Goal: Task Accomplishment & Management: Manage account settings

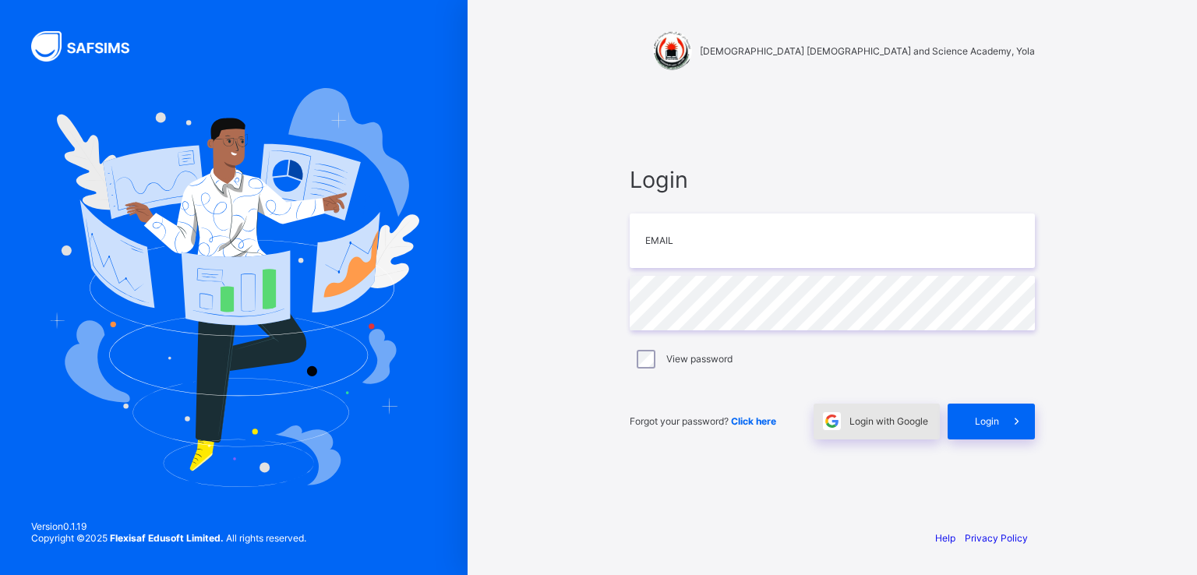
click at [877, 419] on span "Login with Google" at bounding box center [888, 421] width 79 height 12
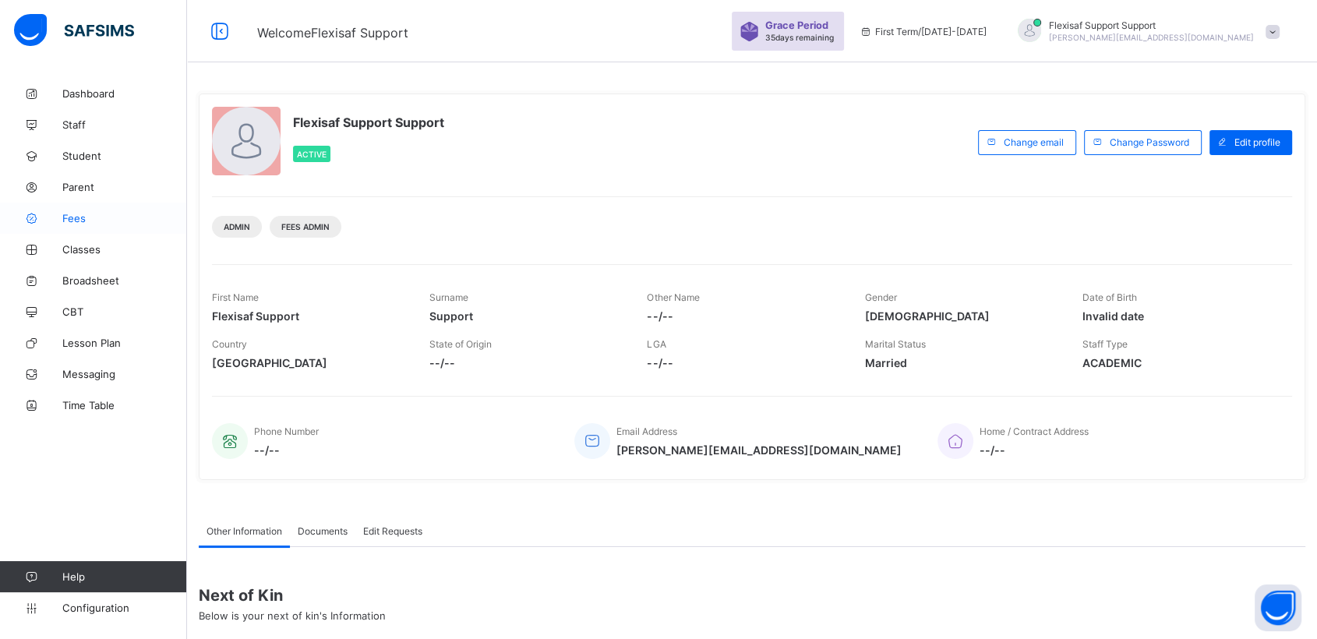
click at [86, 220] on span "Fees" at bounding box center [124, 218] width 125 height 12
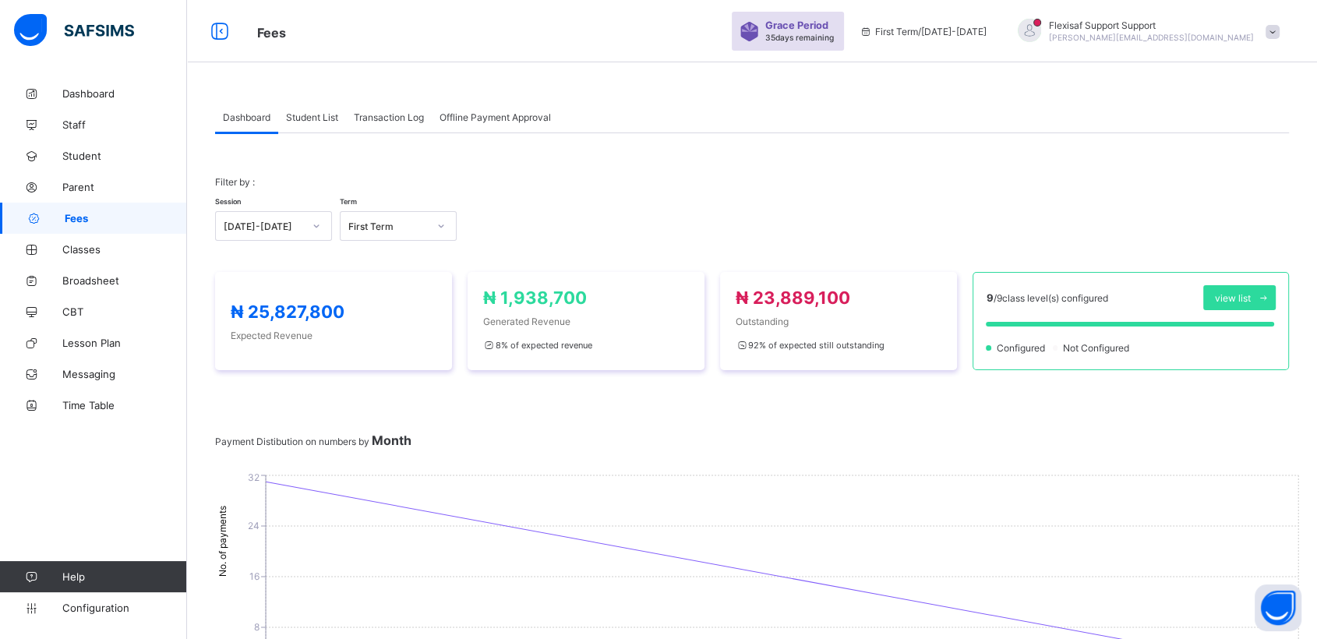
click at [306, 108] on div "Student List" at bounding box center [312, 116] width 68 height 31
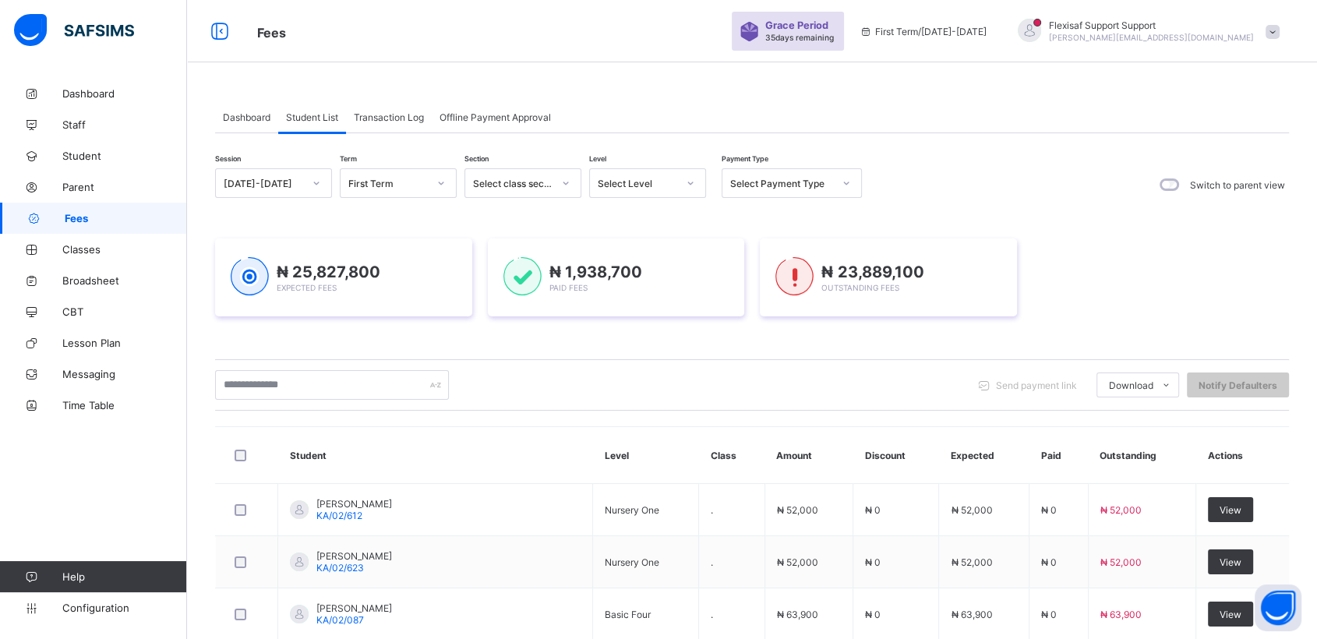
click at [404, 117] on span "Transaction Log" at bounding box center [389, 117] width 70 height 12
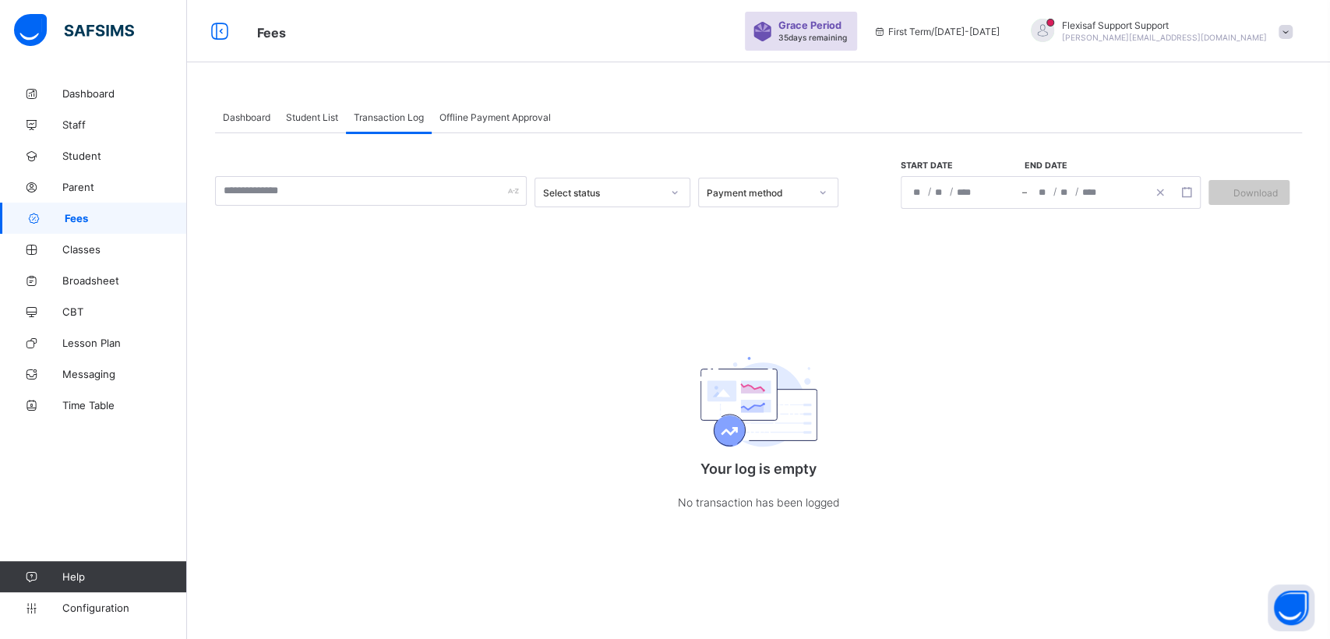
click at [298, 115] on span "Student List" at bounding box center [312, 117] width 52 height 12
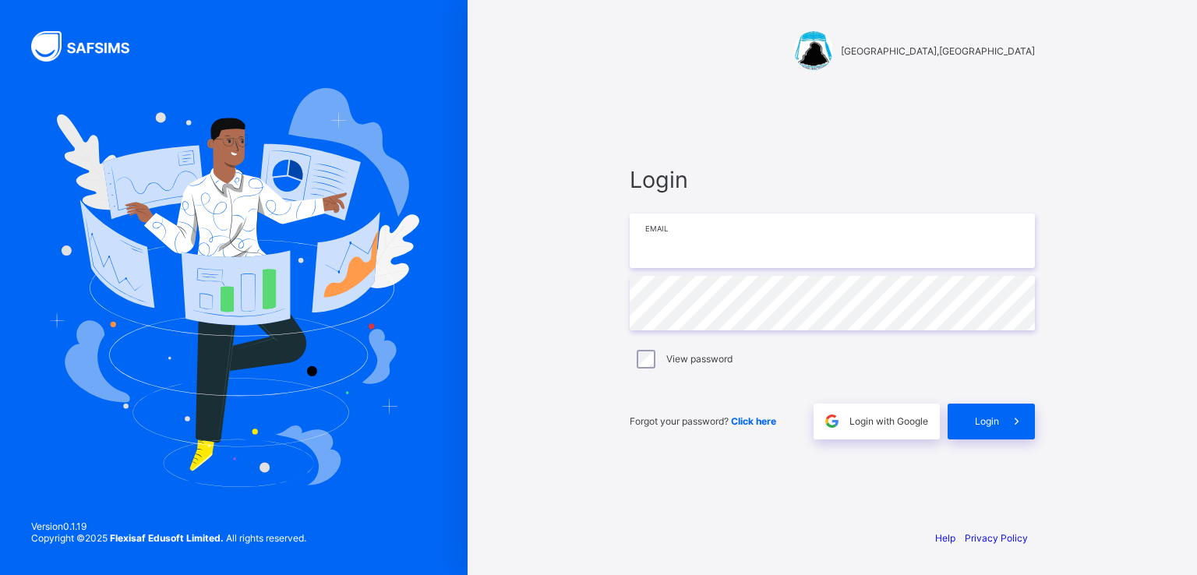
click at [725, 228] on input "email" at bounding box center [832, 241] width 405 height 55
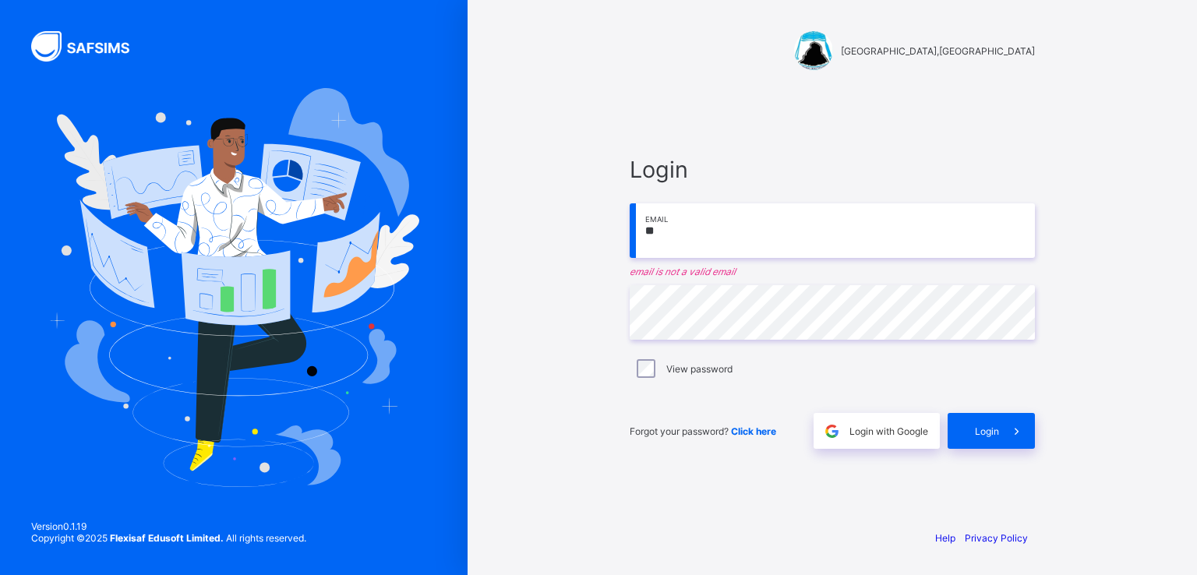
type input "*"
click at [887, 431] on span "Login with Google" at bounding box center [888, 432] width 79 height 12
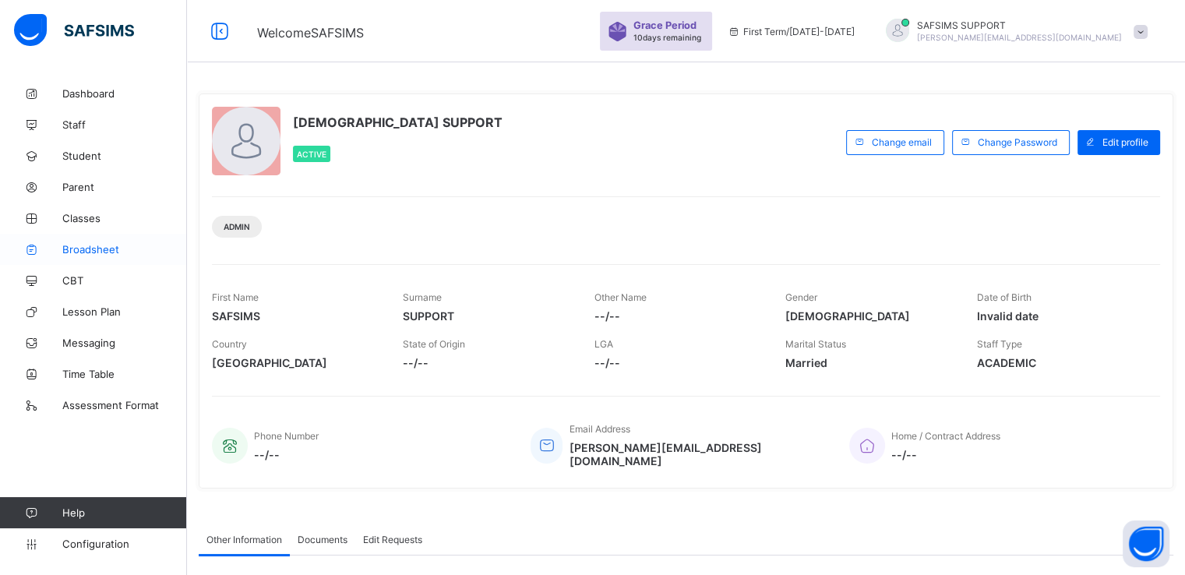
click at [94, 249] on span "Broadsheet" at bounding box center [124, 249] width 125 height 12
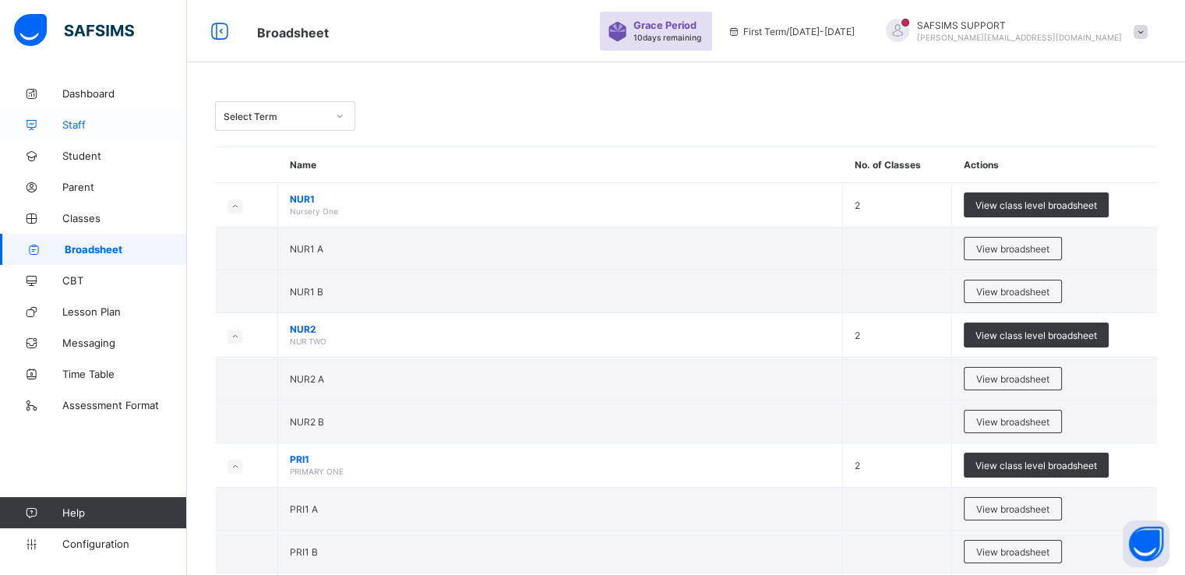
click at [78, 113] on link "Staff" at bounding box center [93, 124] width 187 height 31
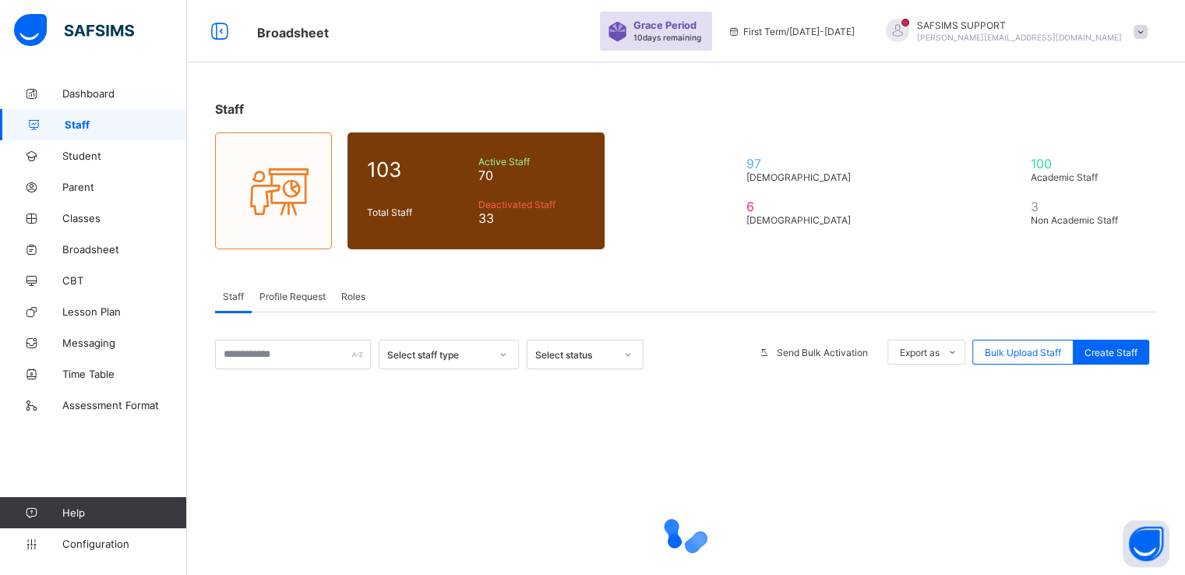
click at [355, 299] on span "Roles" at bounding box center [353, 297] width 24 height 12
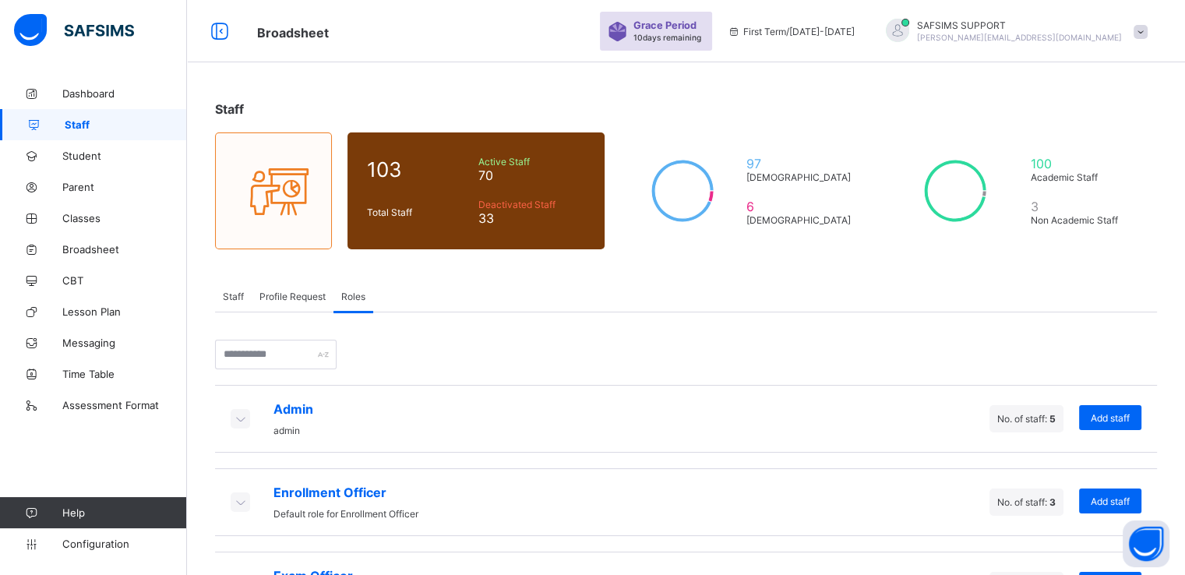
click at [299, 297] on span "Profile Request" at bounding box center [293, 297] width 66 height 12
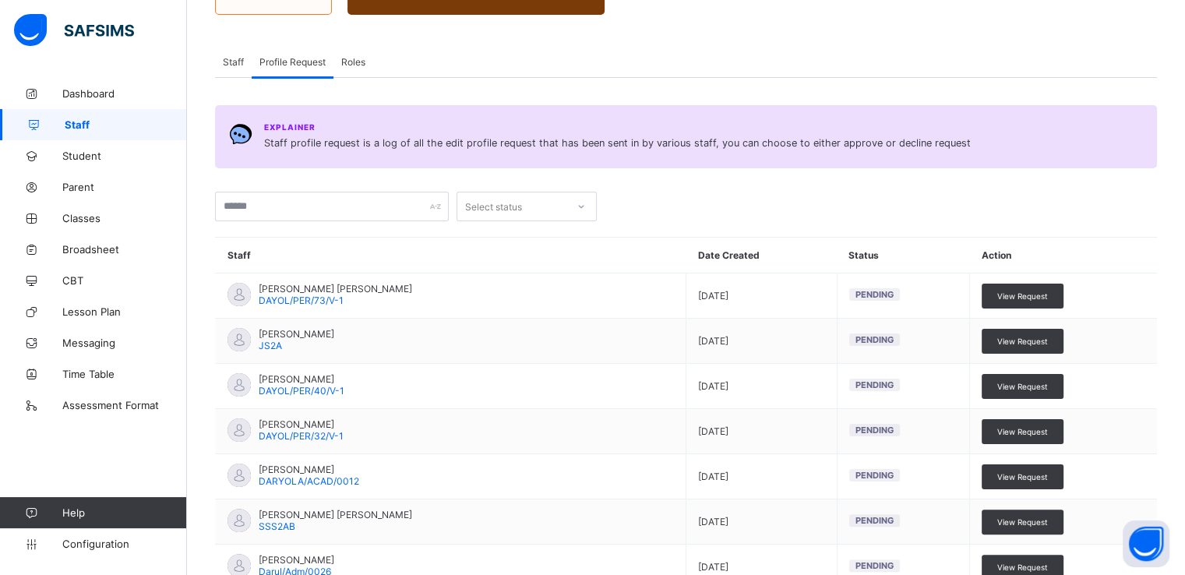
scroll to position [233, 0]
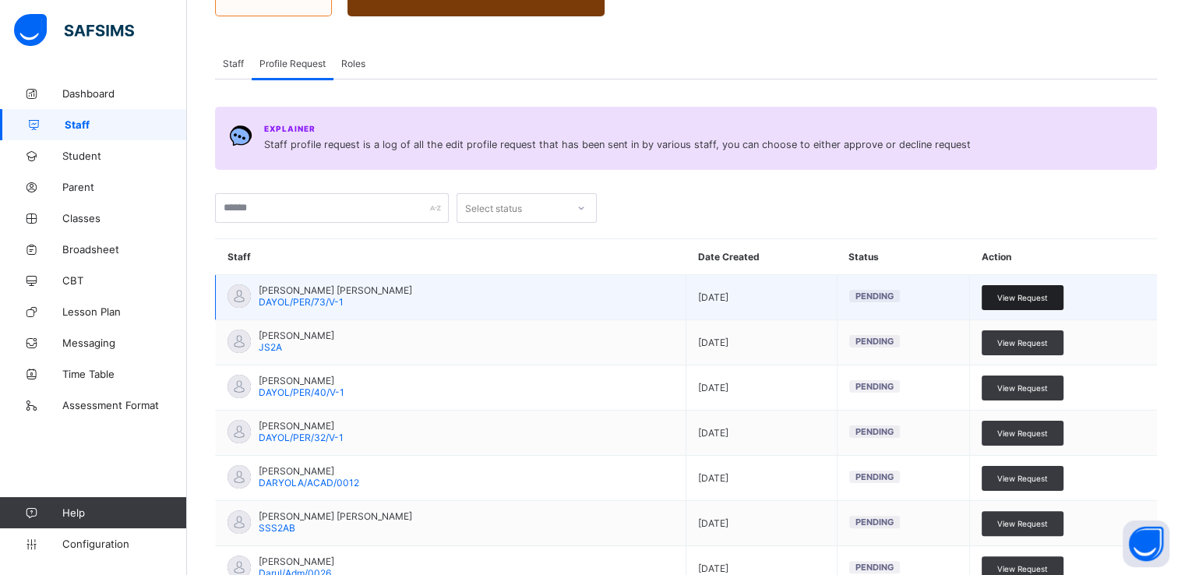
click at [1023, 297] on span "View Request" at bounding box center [1023, 297] width 51 height 9
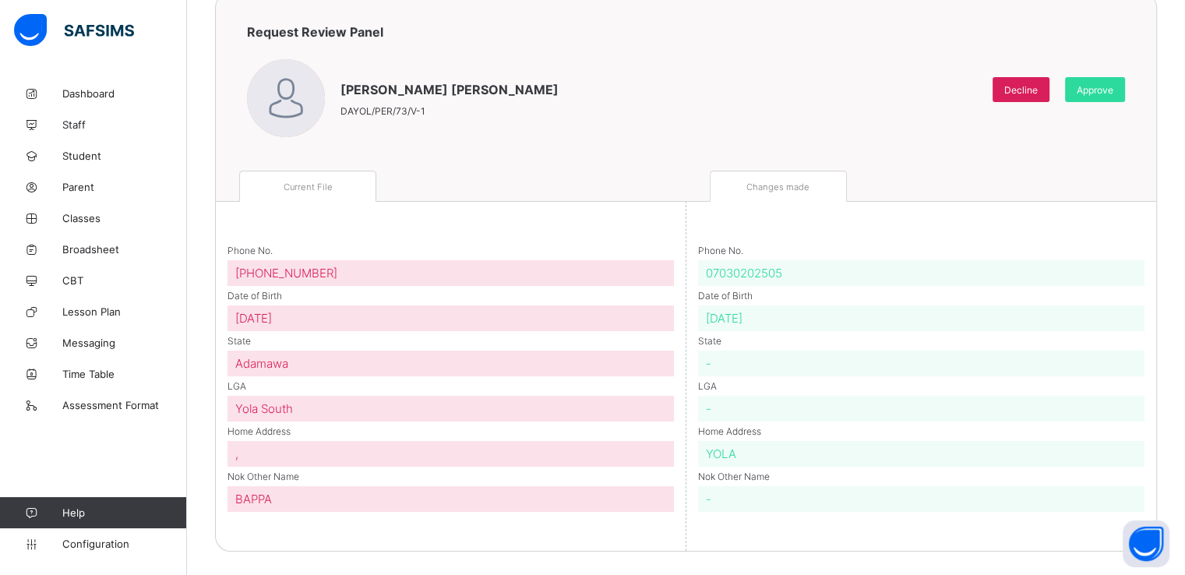
scroll to position [132, 0]
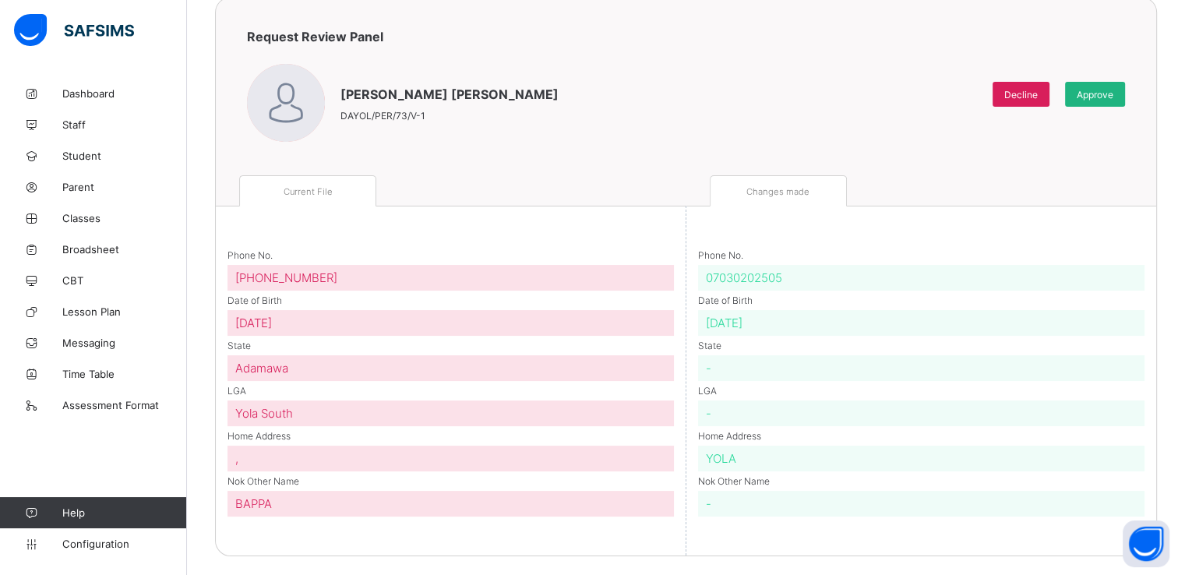
click at [1114, 94] on span "Approve" at bounding box center [1095, 95] width 37 height 12
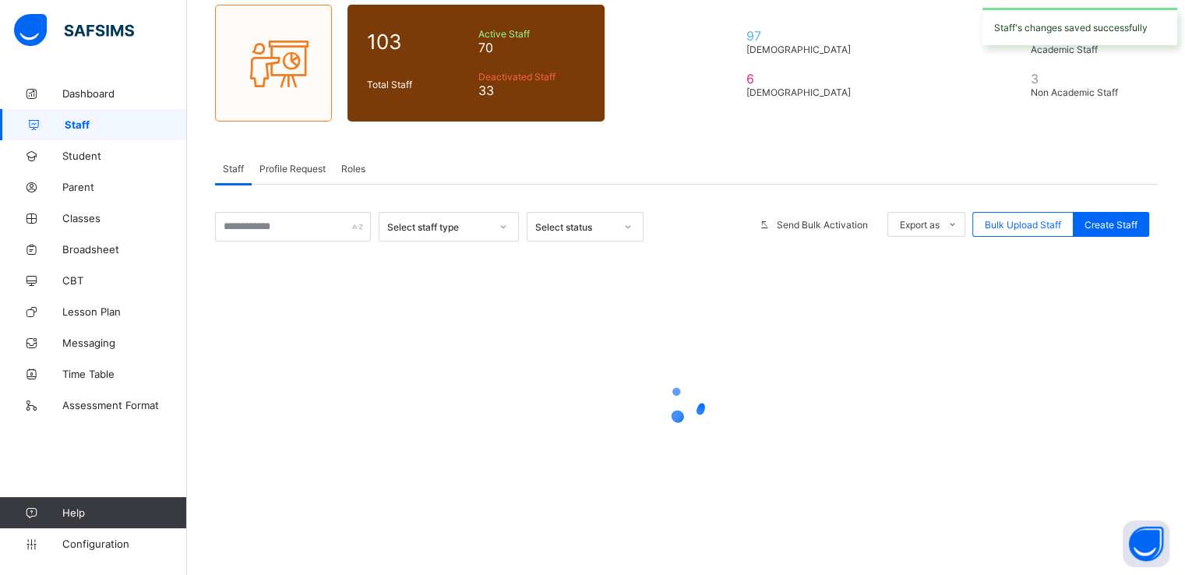
scroll to position [127, 0]
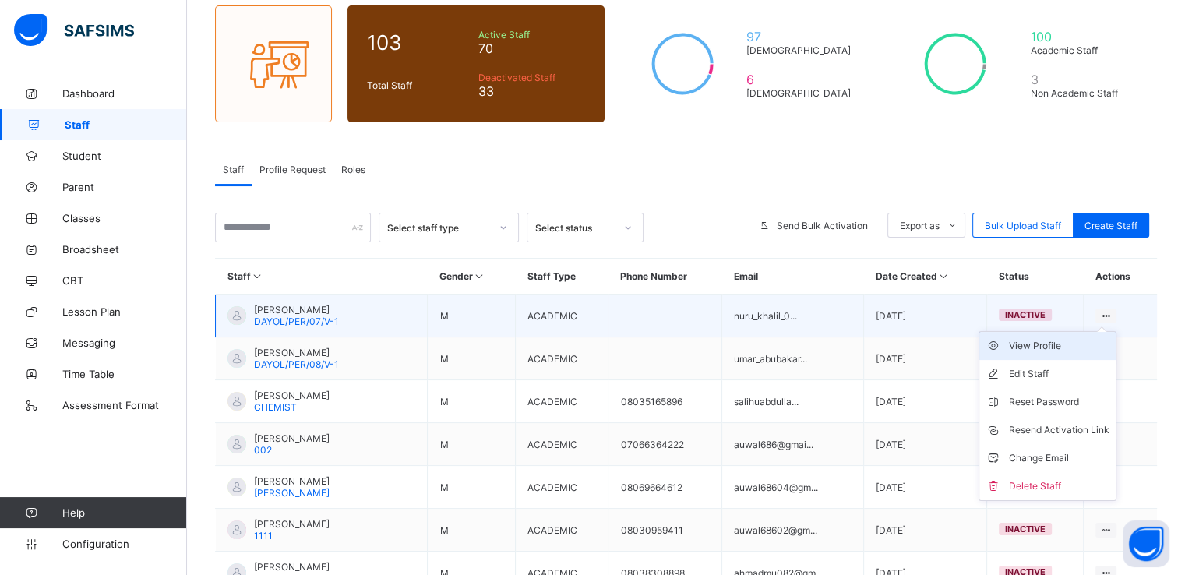
click at [1054, 353] on li "View Profile" at bounding box center [1048, 346] width 136 height 28
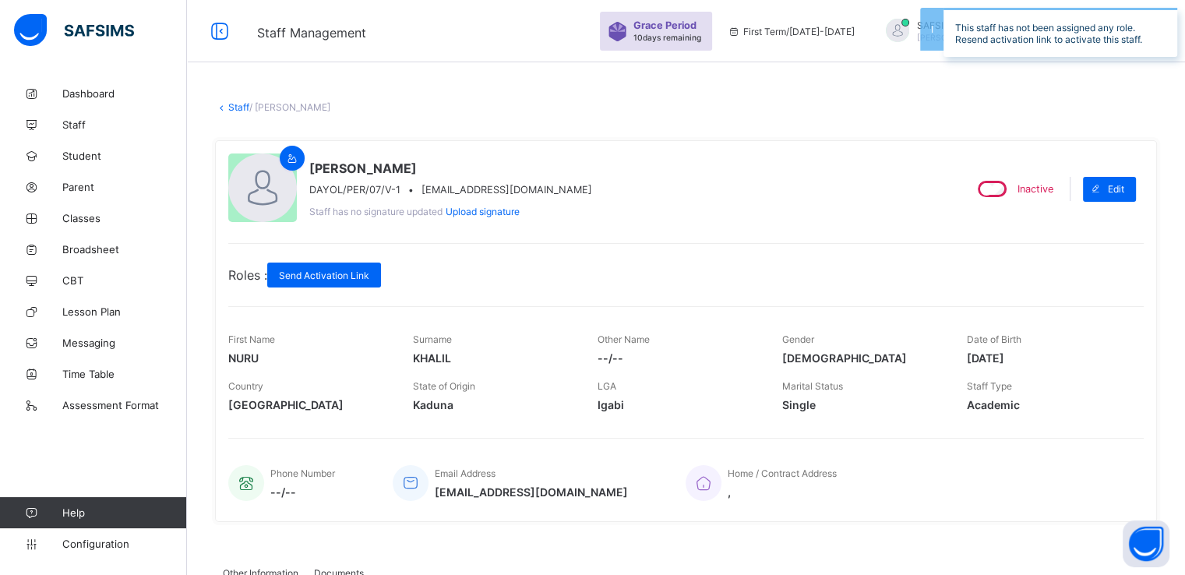
click at [235, 105] on link "Staff" at bounding box center [238, 107] width 21 height 12
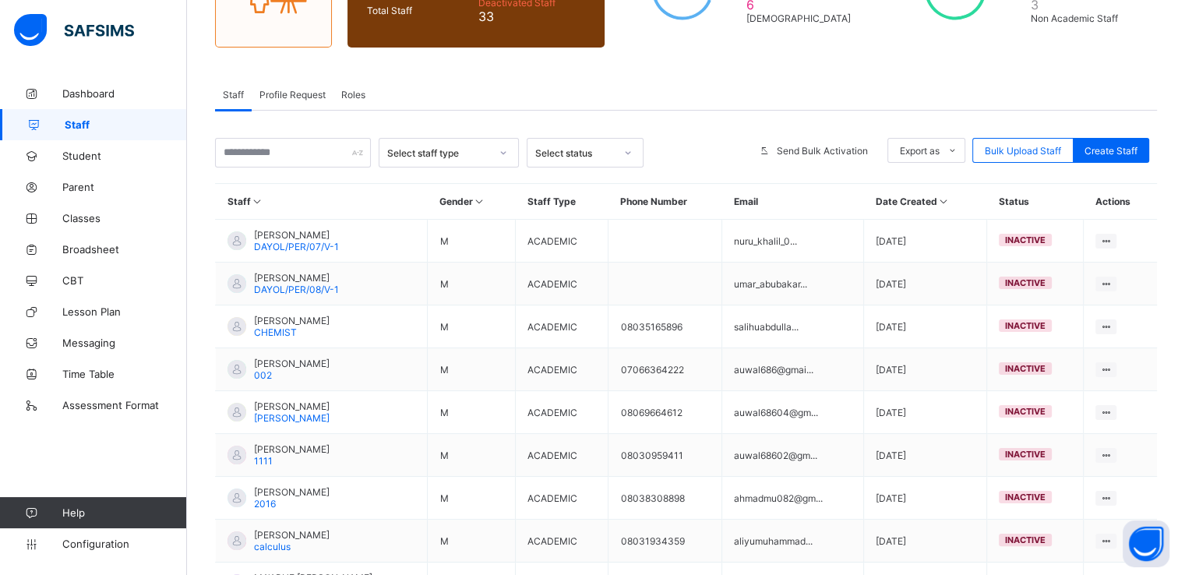
scroll to position [203, 0]
click at [282, 93] on span "Profile Request" at bounding box center [293, 94] width 66 height 12
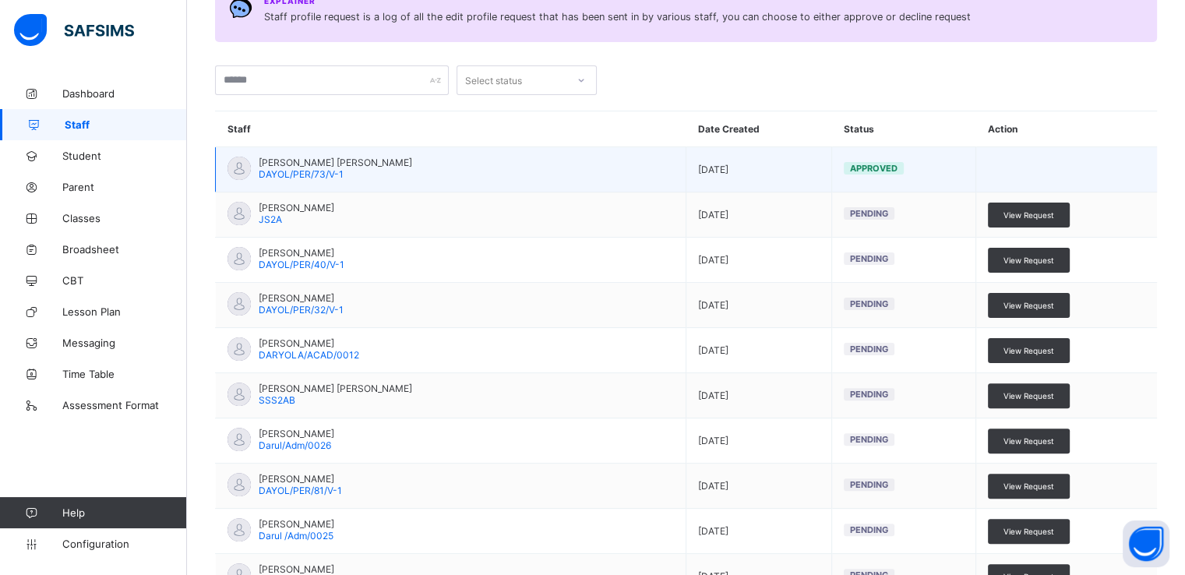
scroll to position [362, 0]
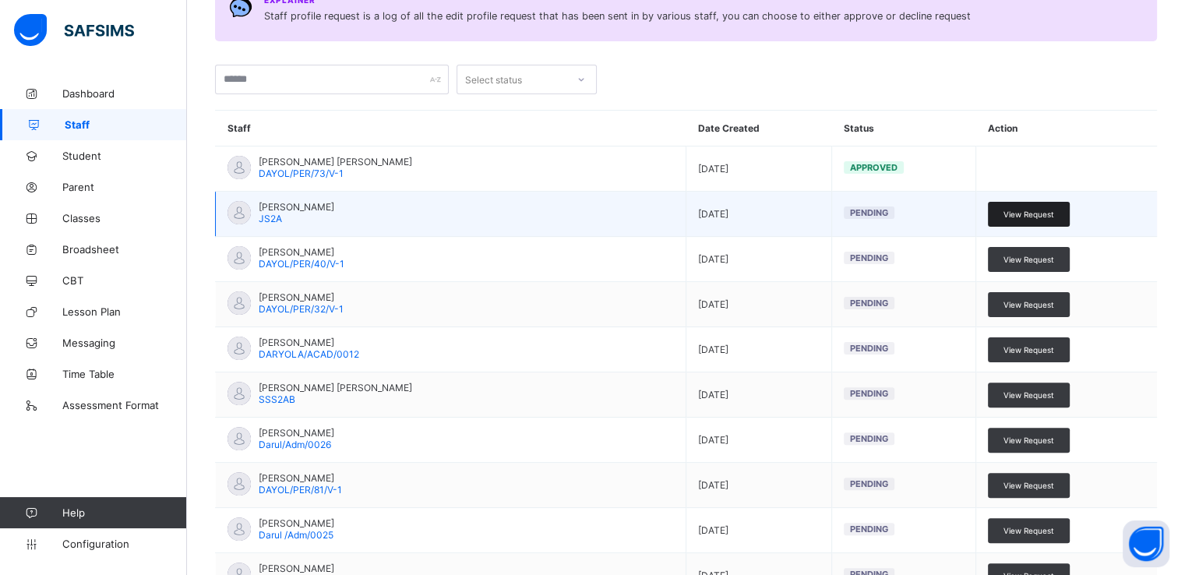
click at [1038, 210] on span "View Request" at bounding box center [1029, 214] width 51 height 9
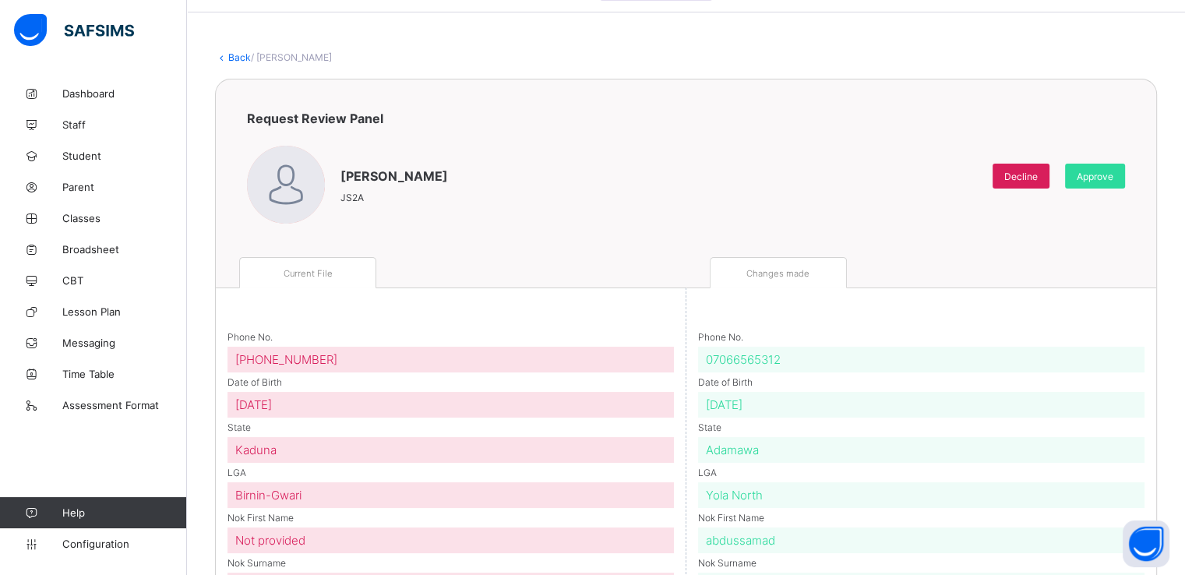
scroll to position [48, 0]
click at [1112, 185] on div "Approve" at bounding box center [1095, 177] width 60 height 25
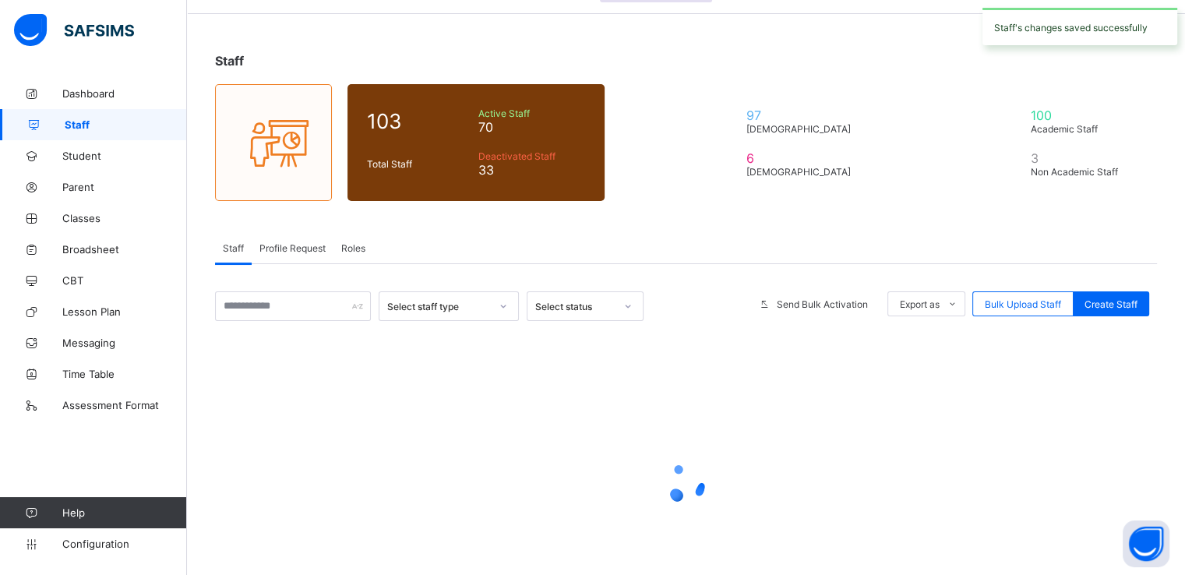
scroll to position [127, 0]
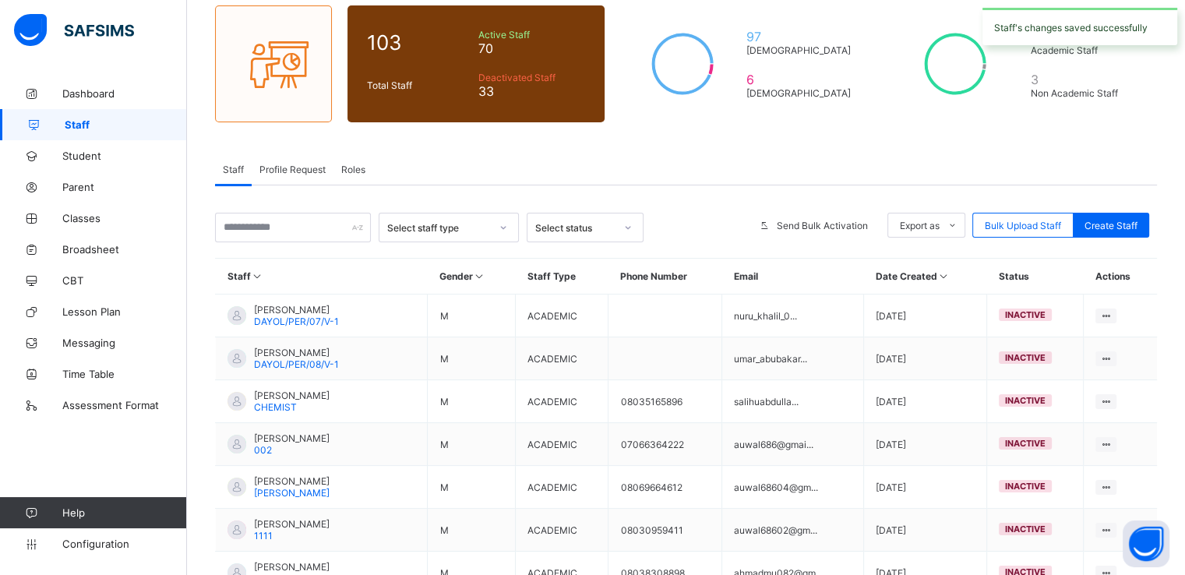
click at [303, 175] on div "Profile Request" at bounding box center [293, 169] width 82 height 31
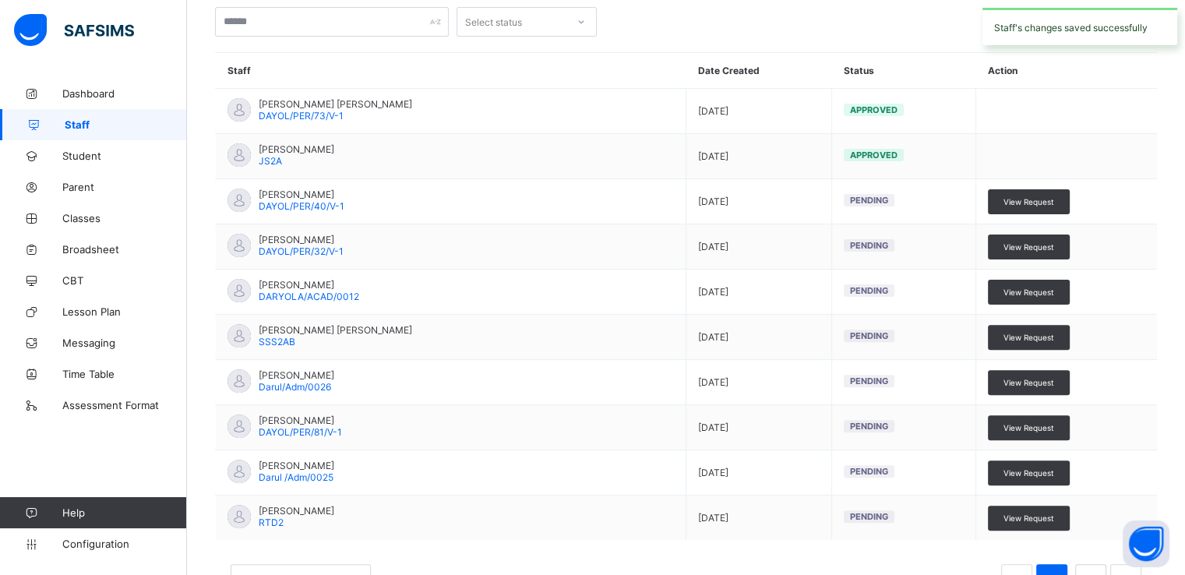
scroll to position [427, 0]
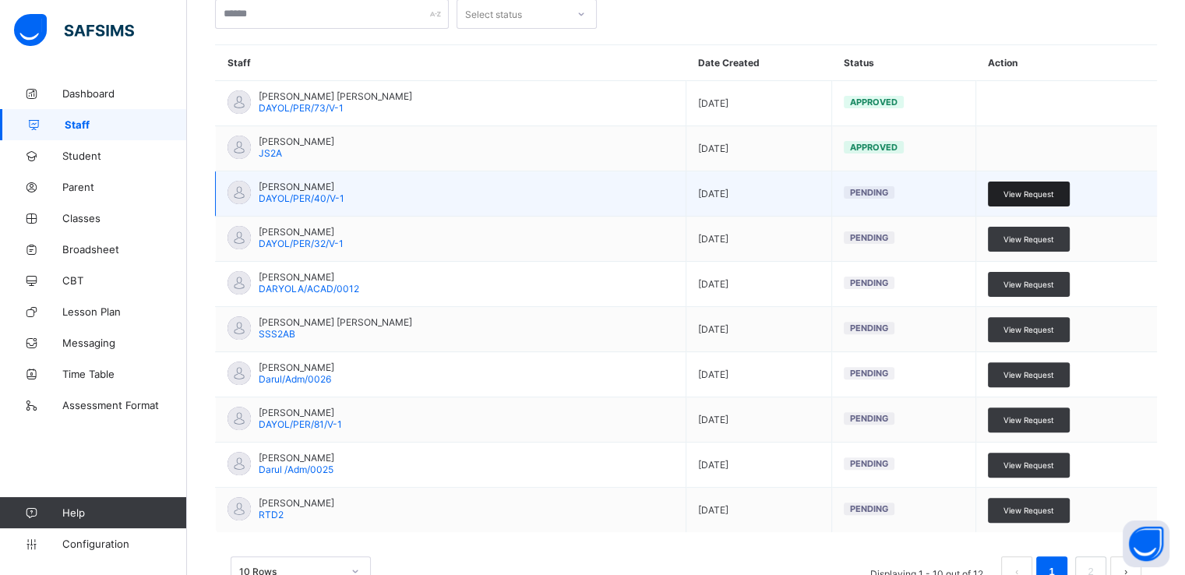
click at [1037, 189] on span "View Request" at bounding box center [1029, 193] width 51 height 9
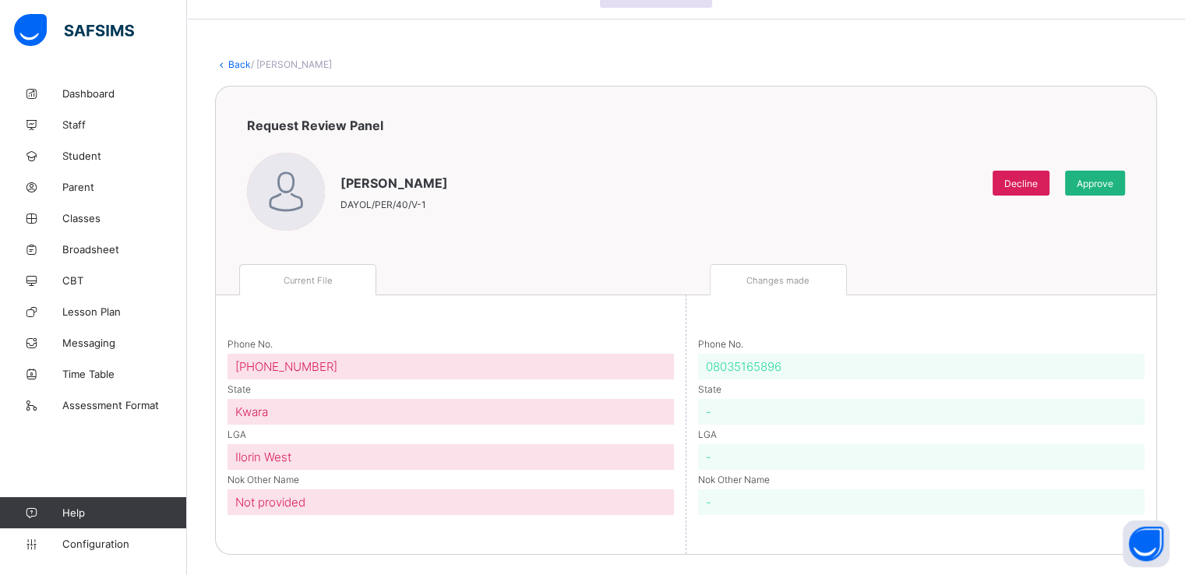
click at [1107, 187] on span "Approve" at bounding box center [1095, 184] width 37 height 12
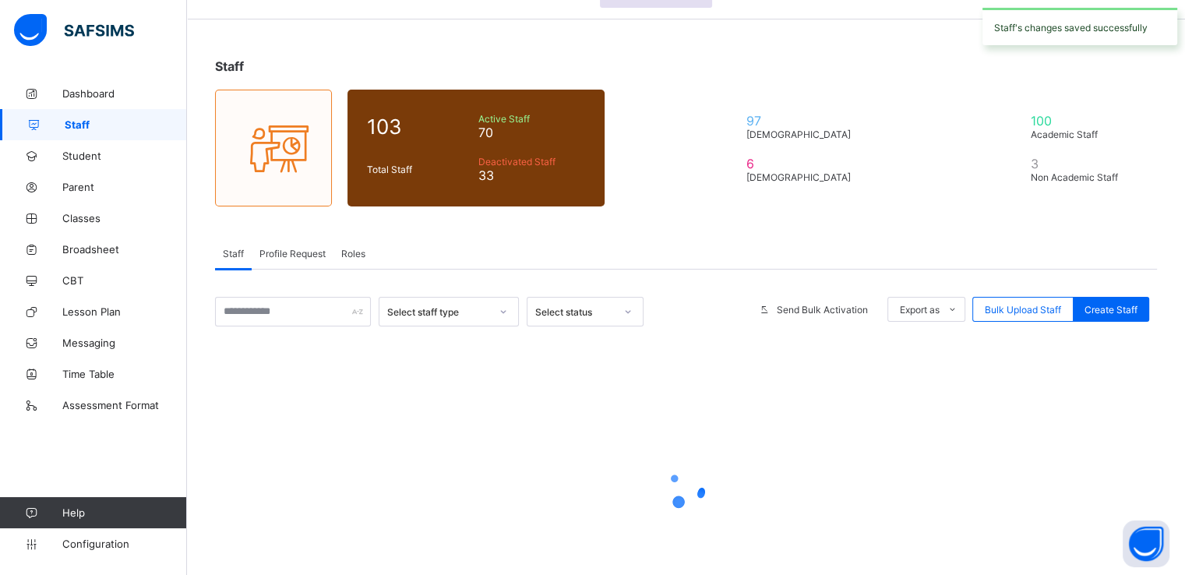
scroll to position [127, 0]
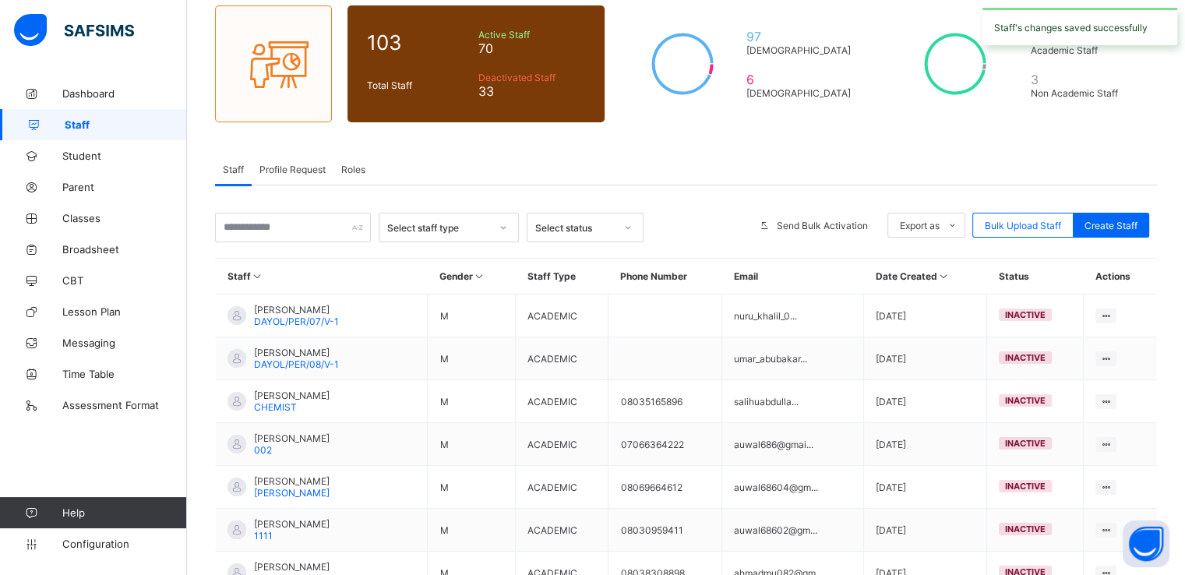
click at [284, 177] on div "Profile Request" at bounding box center [293, 169] width 82 height 31
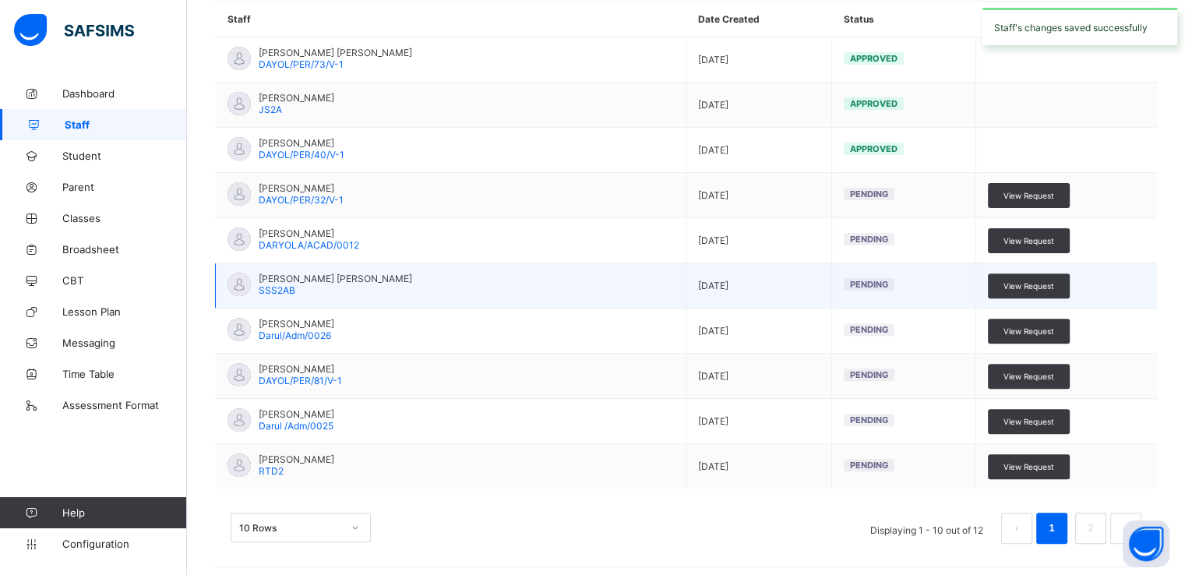
scroll to position [472, 0]
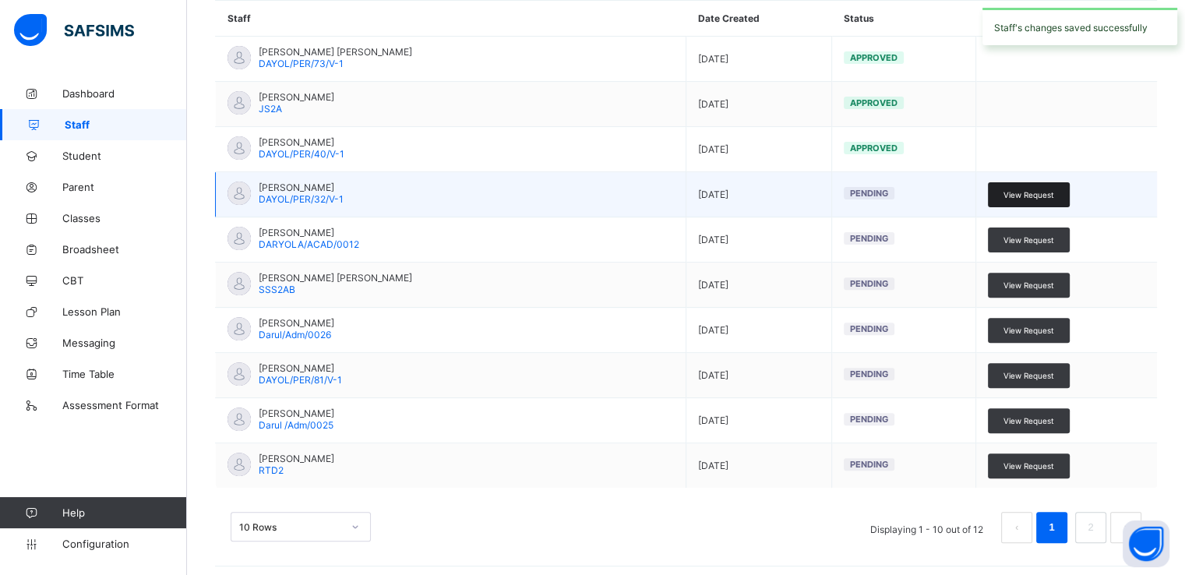
click at [1032, 190] on span "View Request" at bounding box center [1029, 194] width 51 height 9
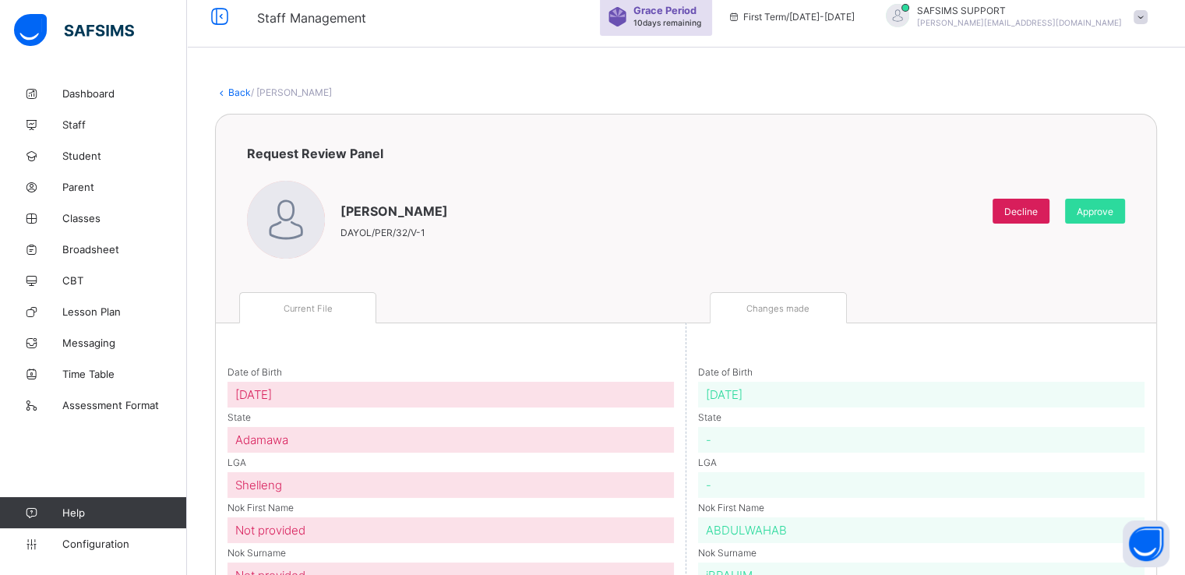
scroll to position [13, 0]
click at [1104, 210] on span "Approve" at bounding box center [1095, 213] width 37 height 12
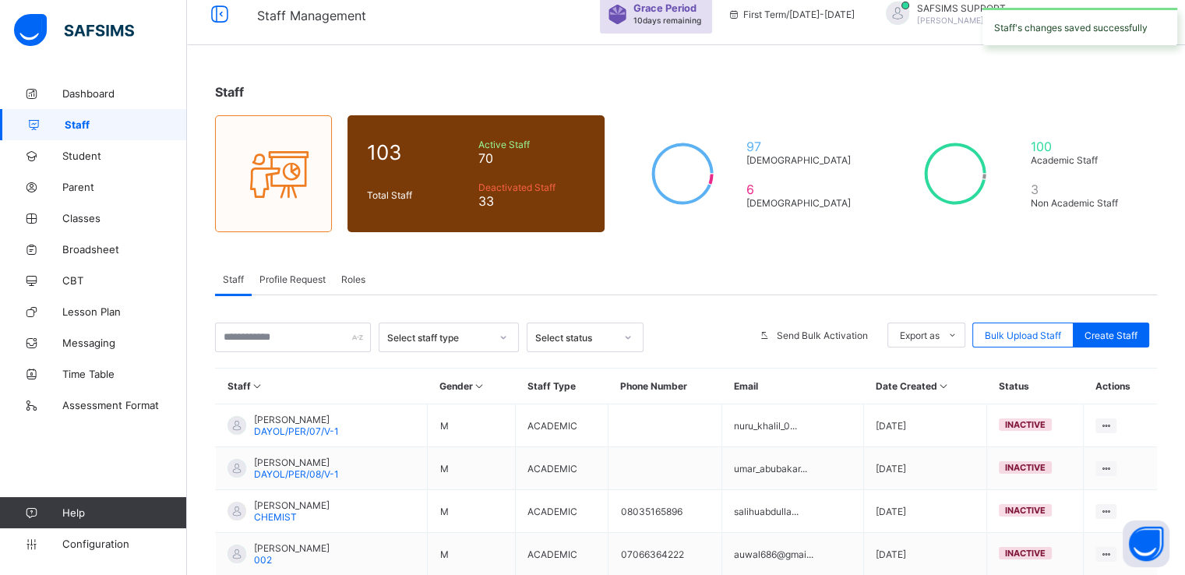
scroll to position [12, 0]
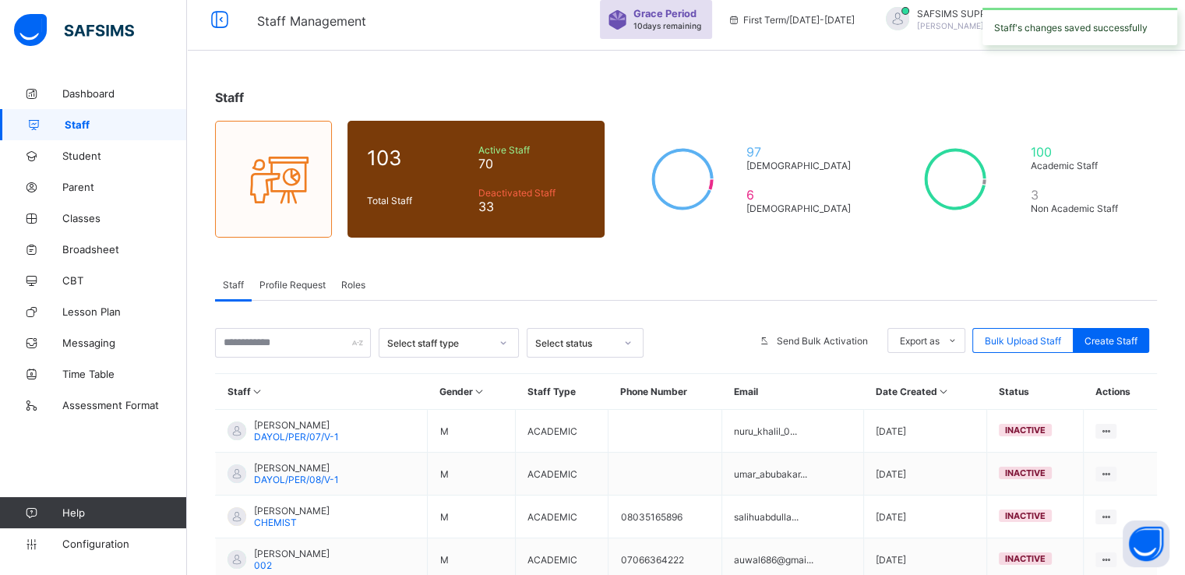
click at [300, 290] on div "Profile Request" at bounding box center [293, 284] width 82 height 31
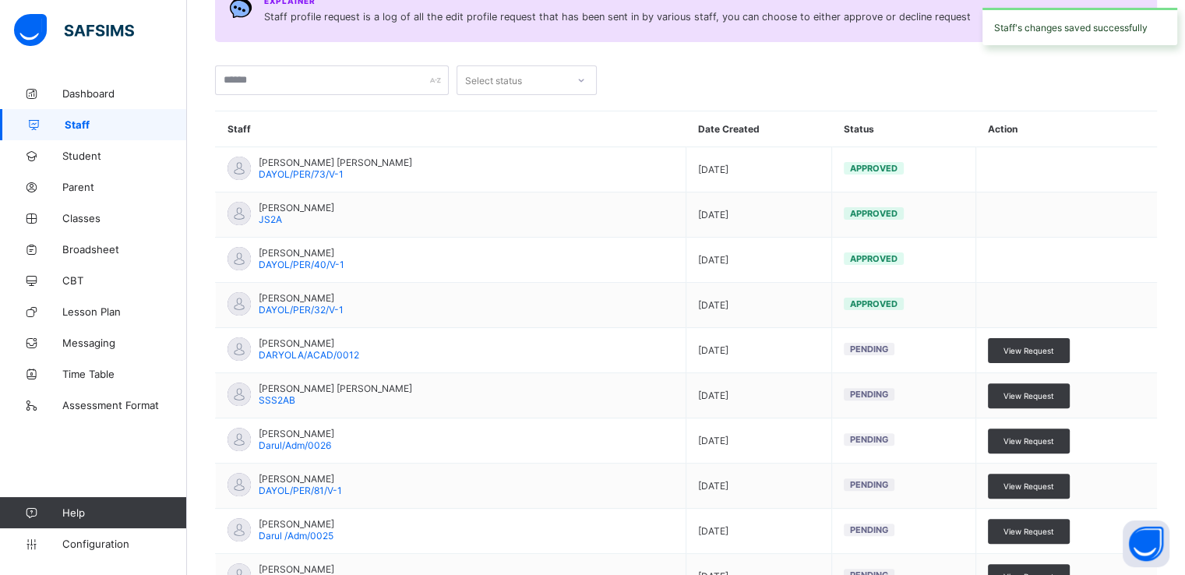
scroll to position [479, 0]
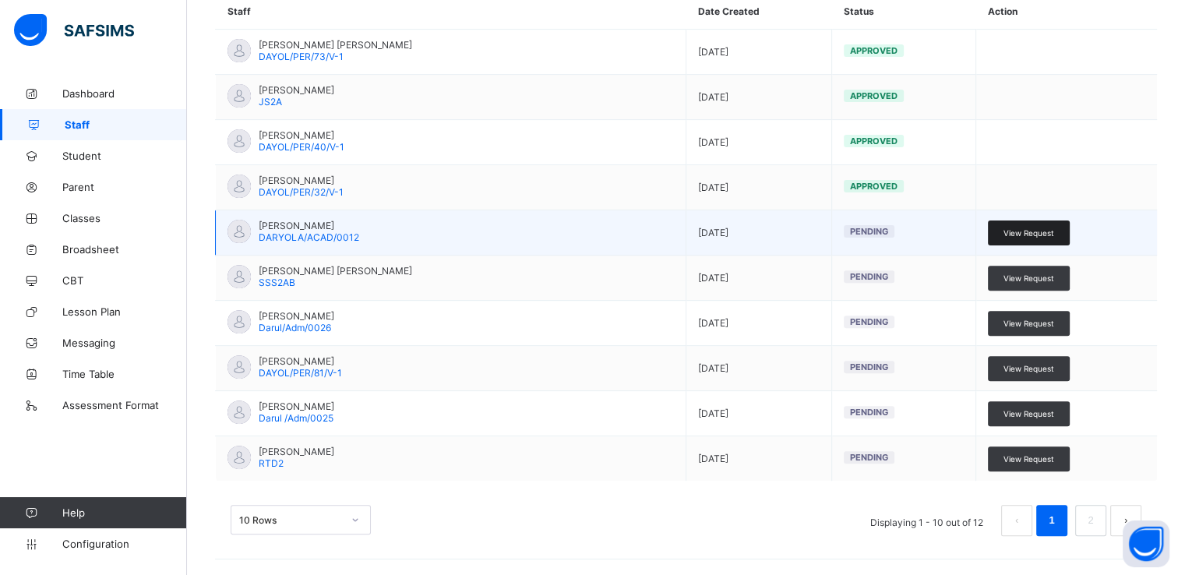
click at [1038, 231] on span "View Request" at bounding box center [1029, 232] width 51 height 9
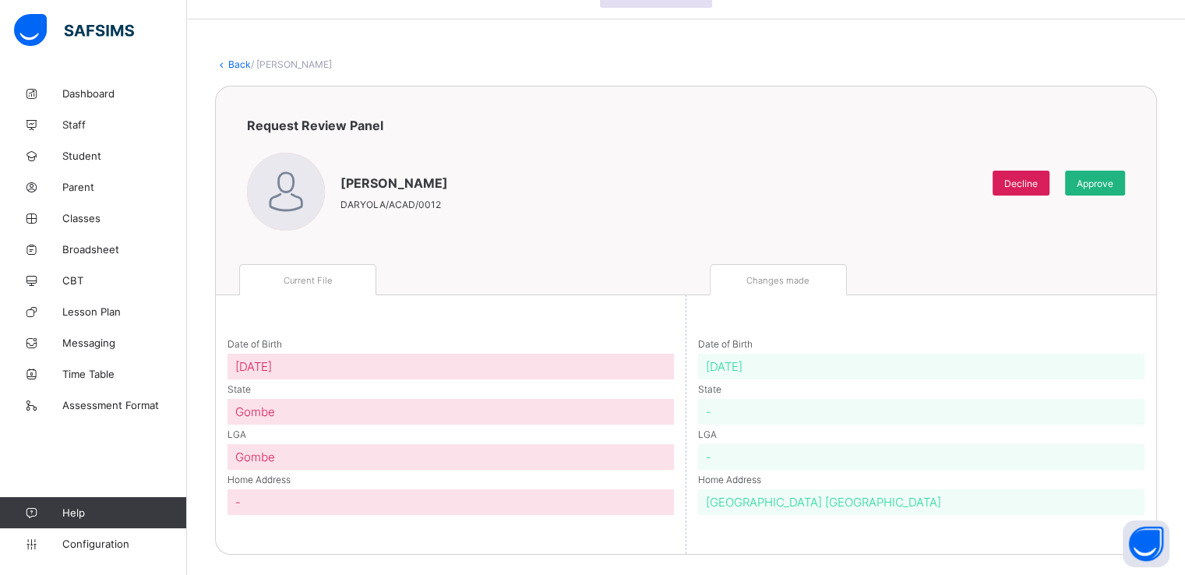
click at [1114, 179] on span "Approve" at bounding box center [1095, 184] width 37 height 12
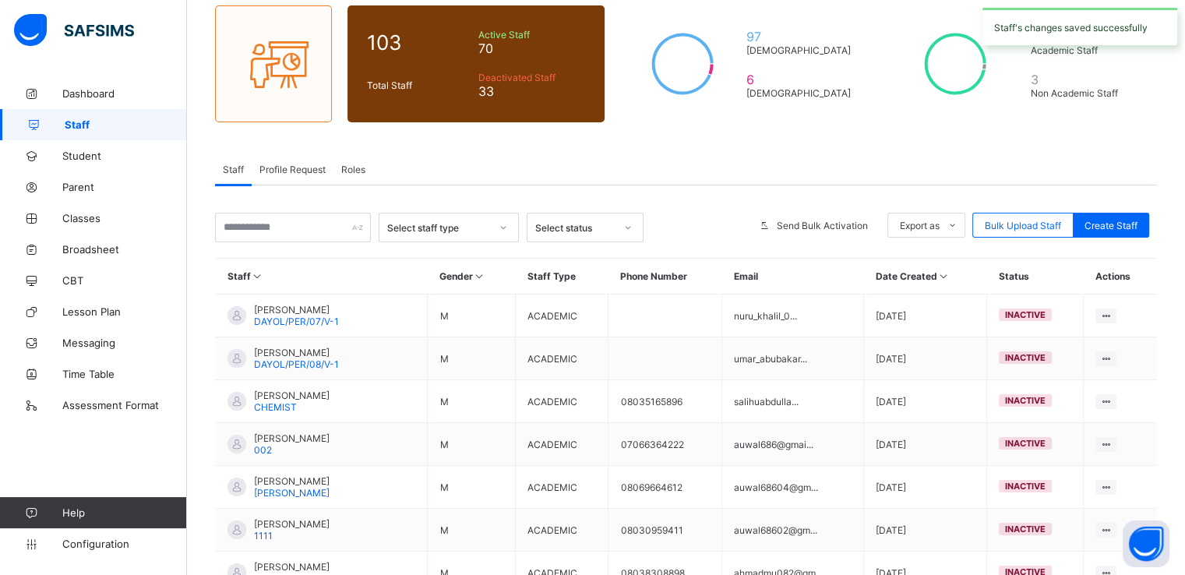
click at [284, 167] on span "Profile Request" at bounding box center [293, 170] width 66 height 12
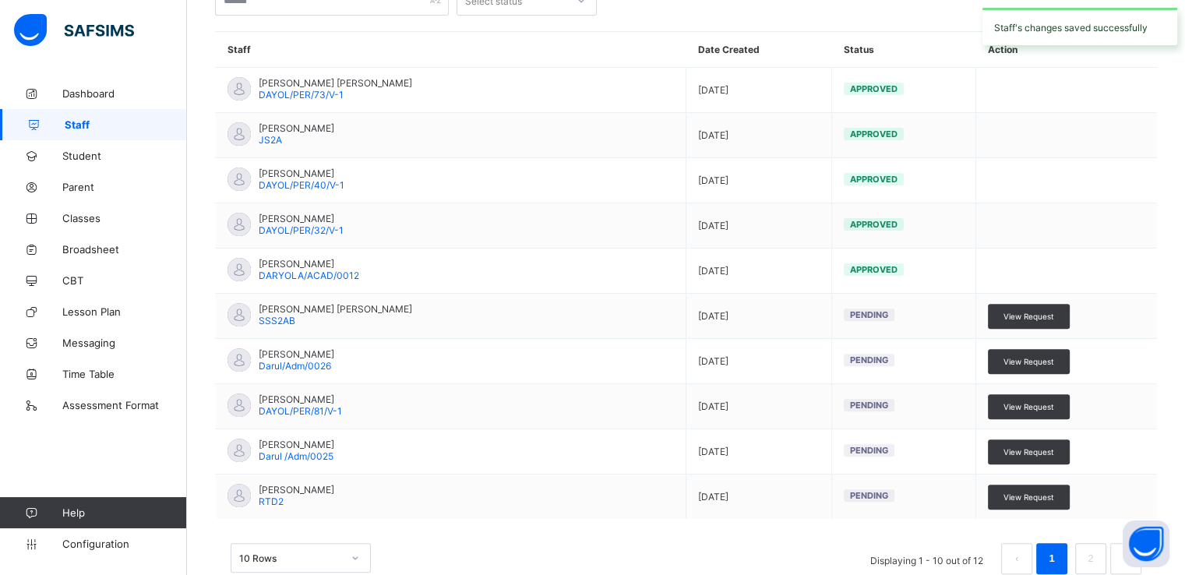
scroll to position [479, 0]
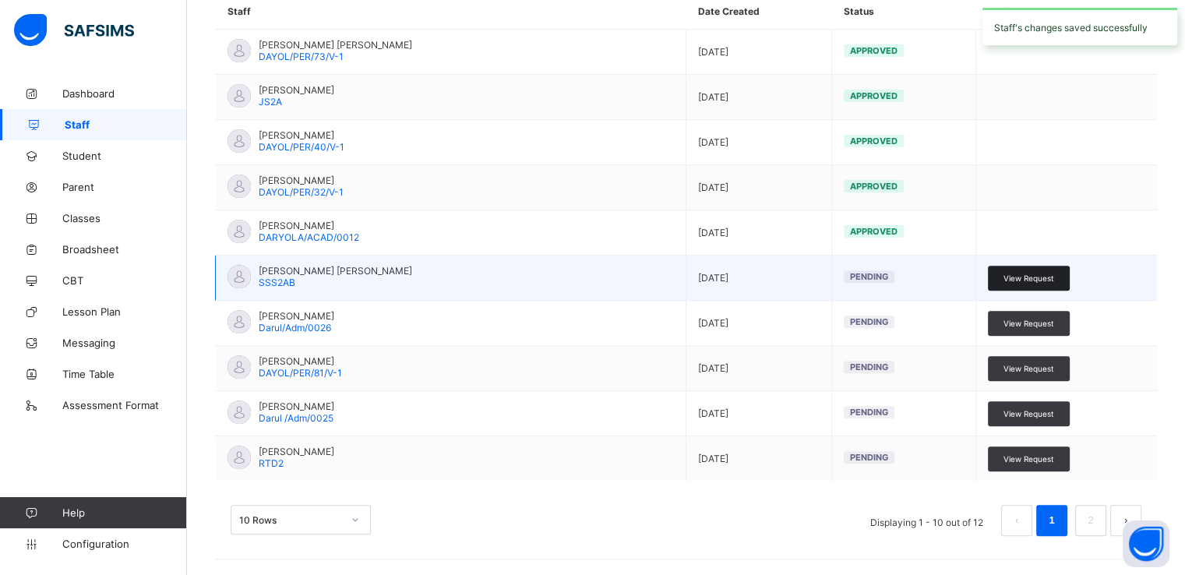
click at [1030, 268] on div "View Request" at bounding box center [1029, 278] width 82 height 25
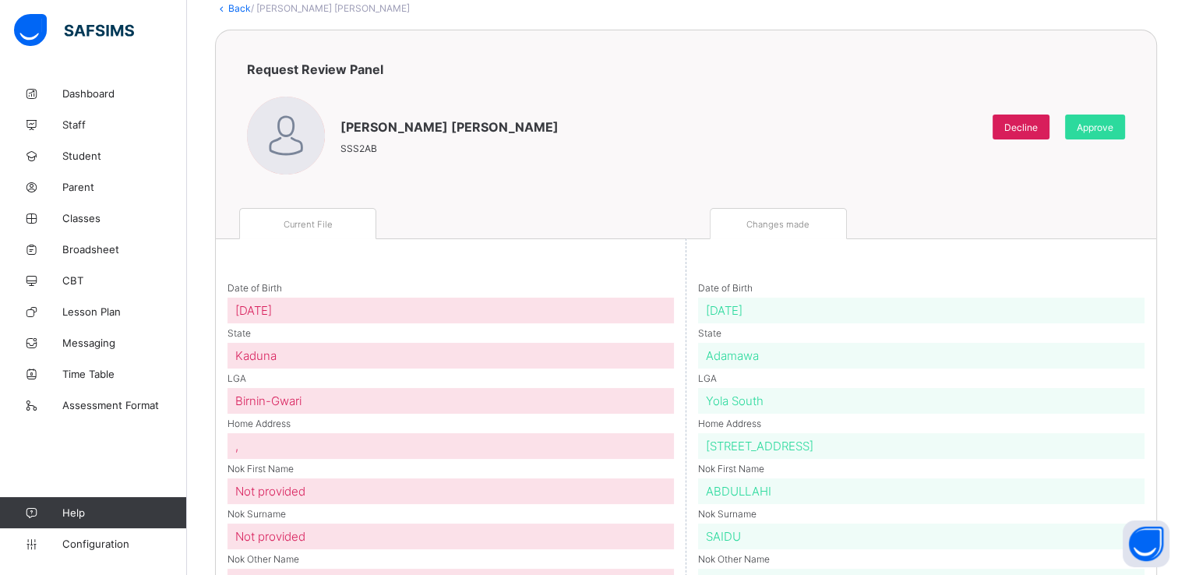
scroll to position [94, 0]
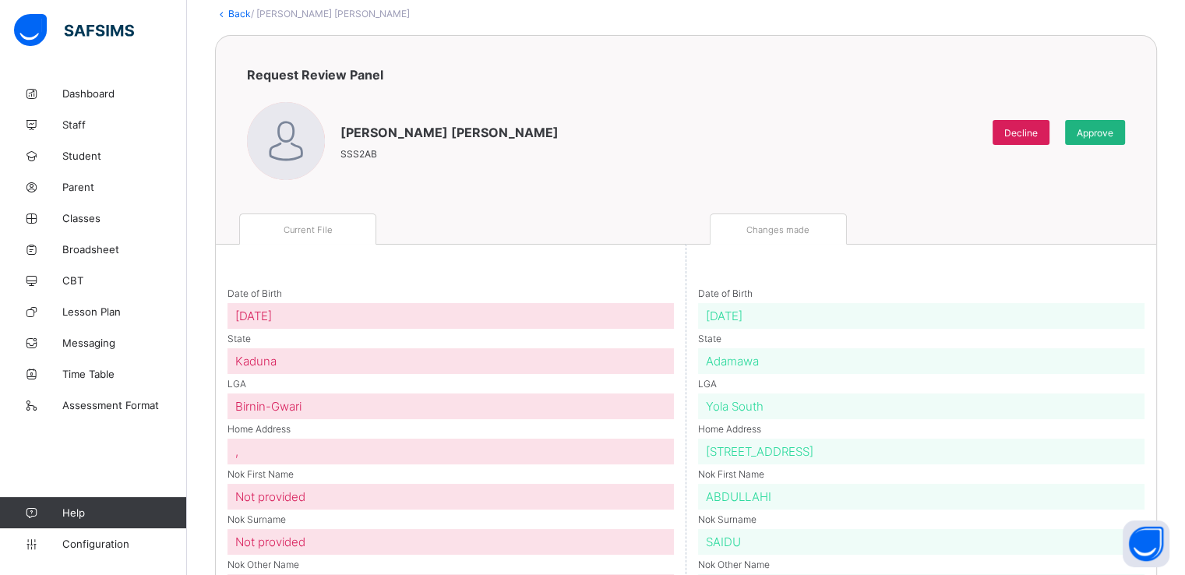
click at [1114, 129] on span "Approve" at bounding box center [1095, 133] width 37 height 12
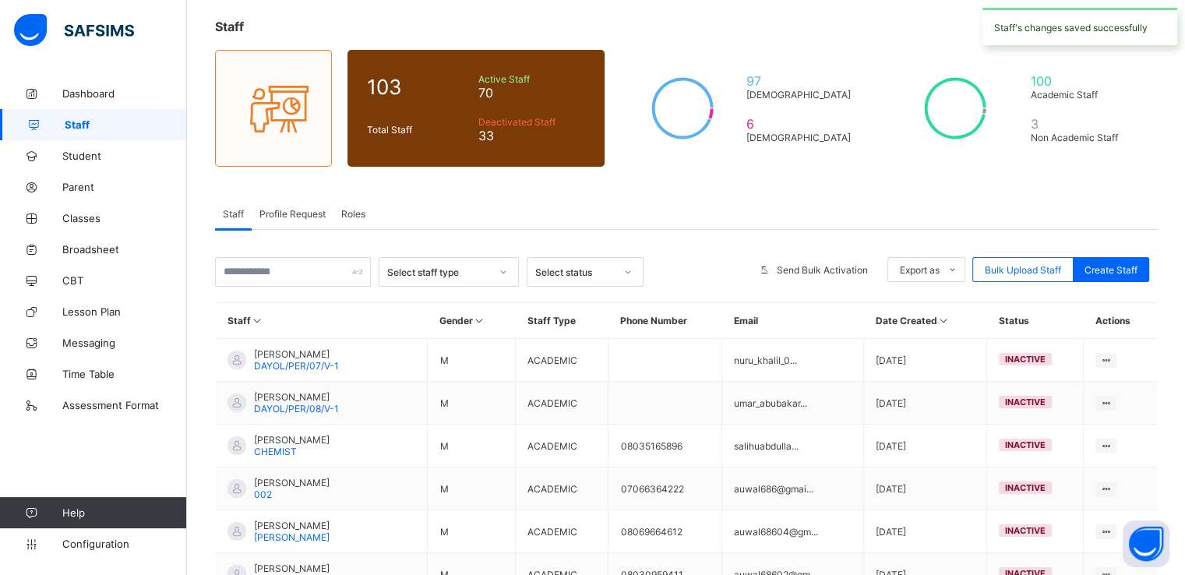
scroll to position [62, 0]
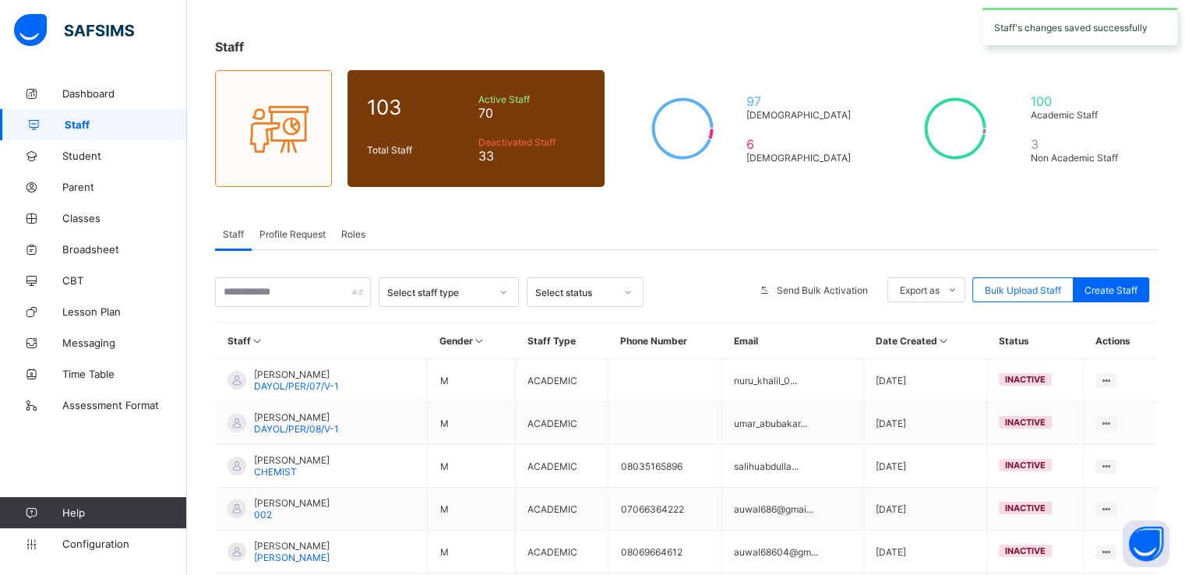
click at [310, 231] on span "Profile Request" at bounding box center [293, 234] width 66 height 12
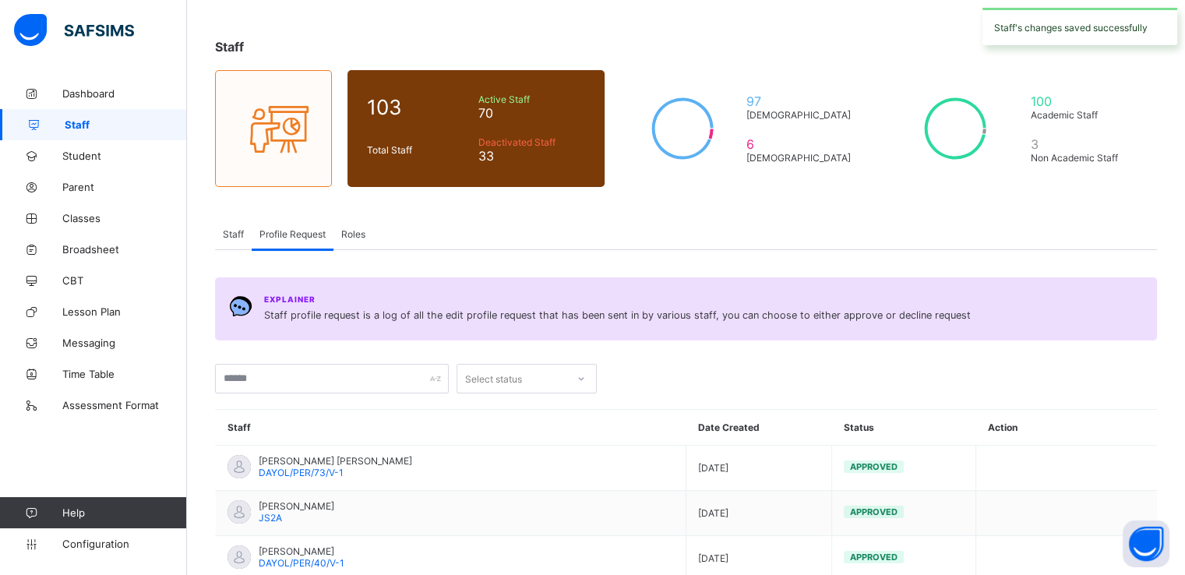
scroll to position [479, 0]
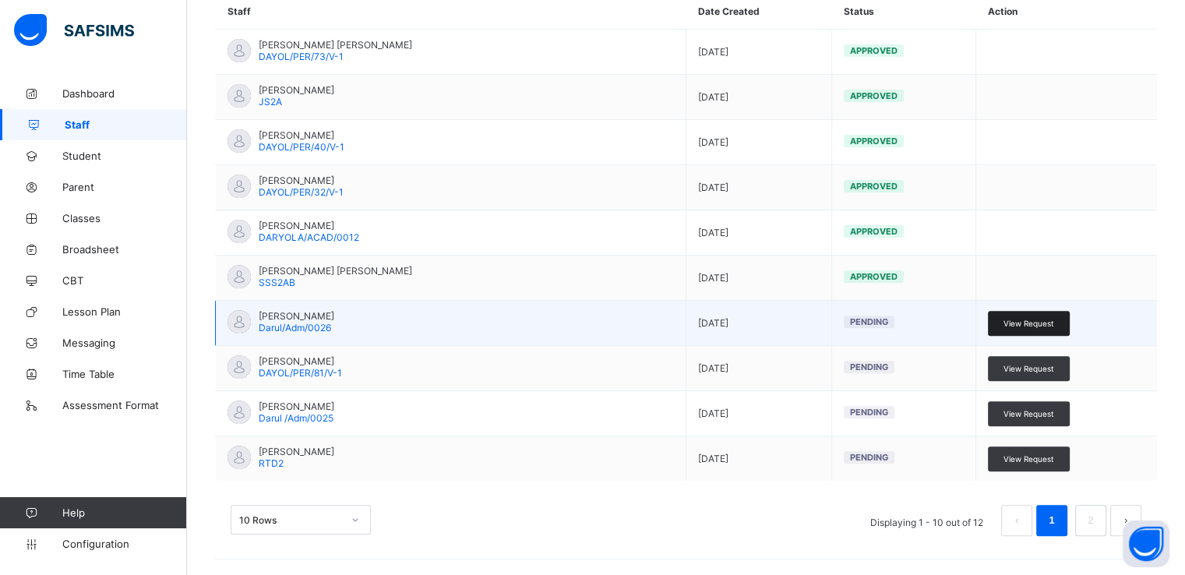
click at [1039, 321] on span "View Request" at bounding box center [1029, 323] width 51 height 9
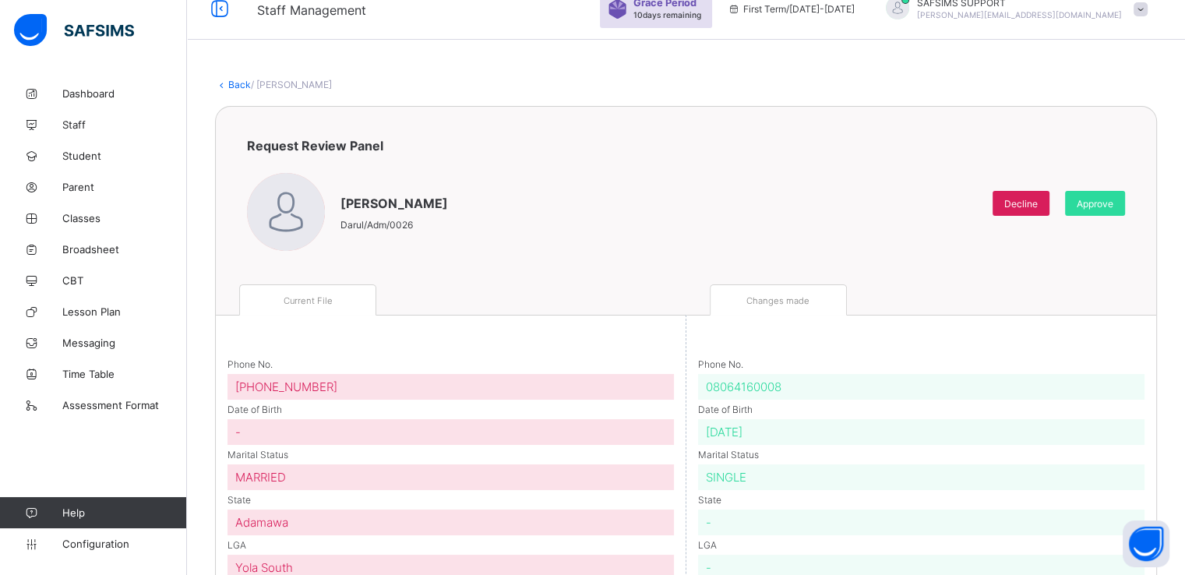
scroll to position [21, 0]
click at [1114, 207] on span "Approve" at bounding box center [1095, 206] width 37 height 12
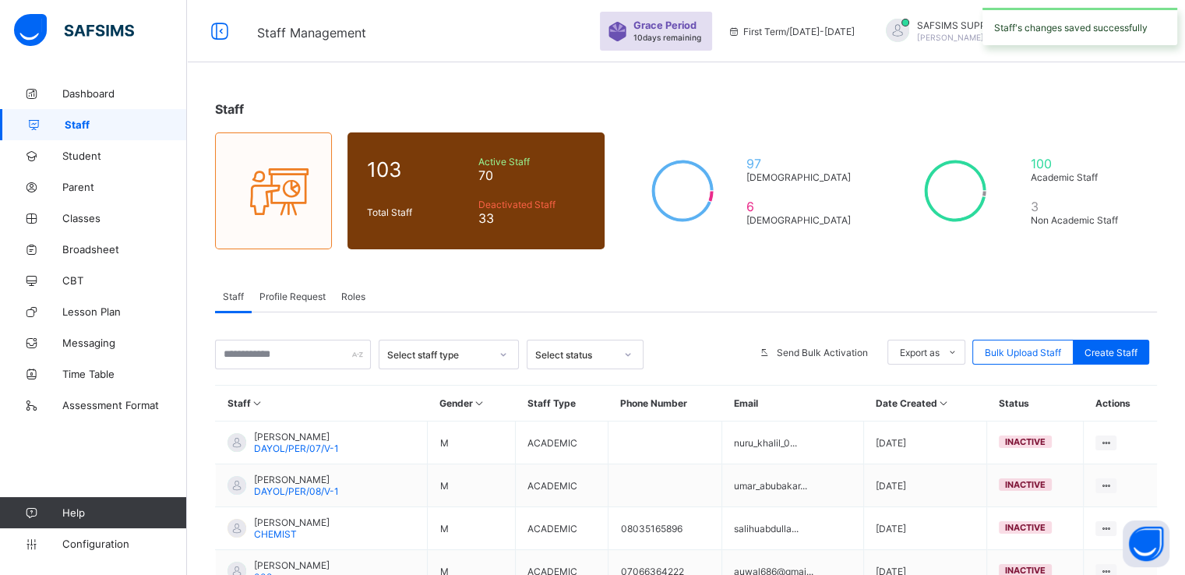
click at [318, 284] on div "Profile Request" at bounding box center [293, 296] width 82 height 31
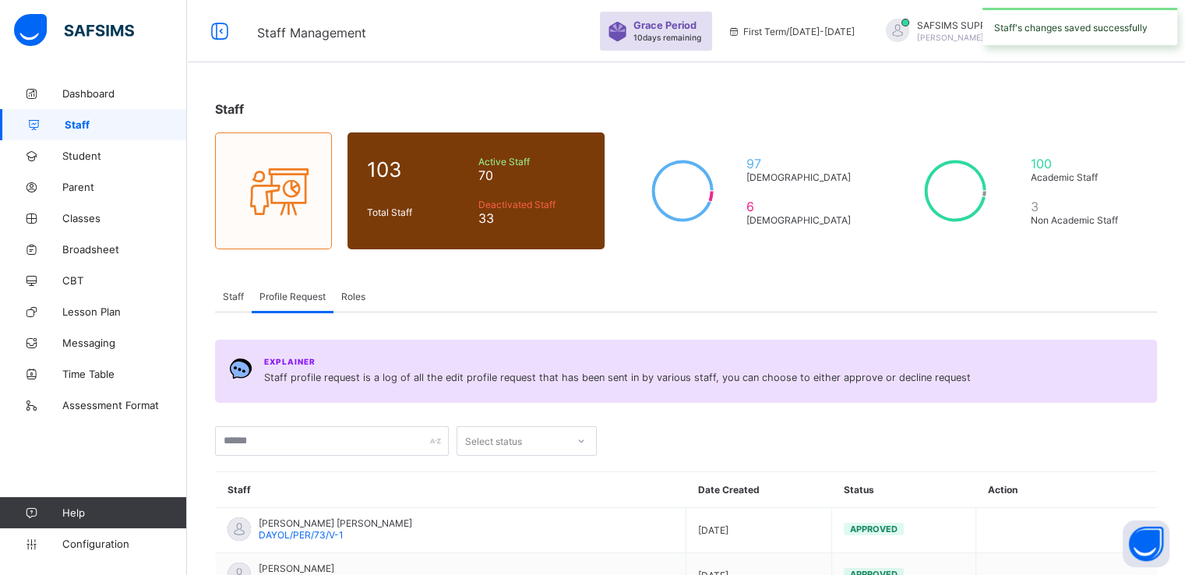
scroll to position [479, 0]
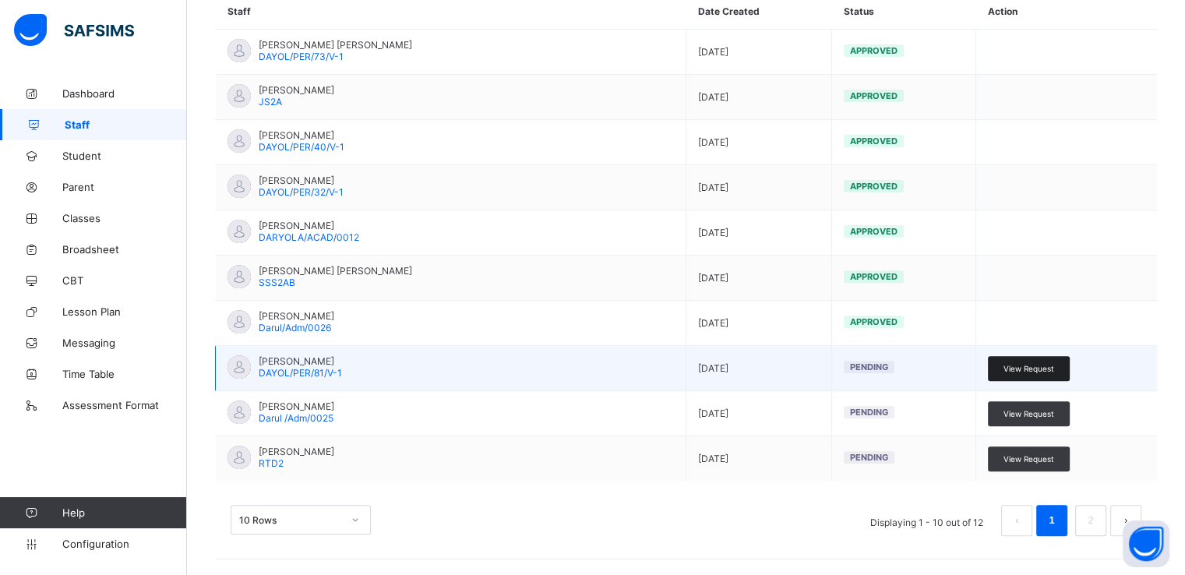
click at [1031, 369] on span "View Request" at bounding box center [1029, 368] width 51 height 9
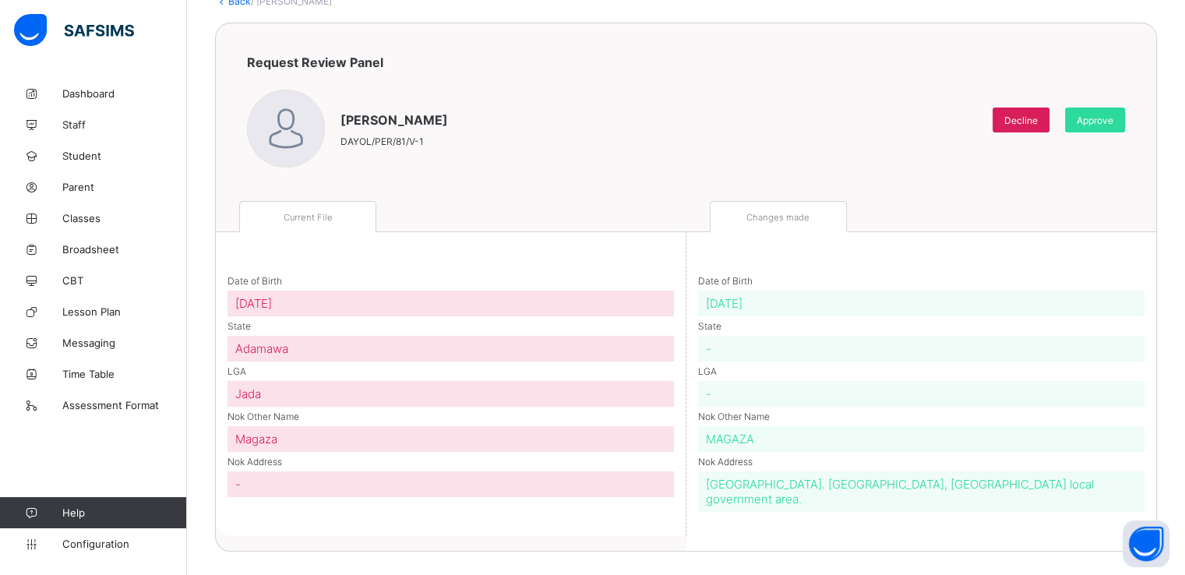
scroll to position [102, 0]
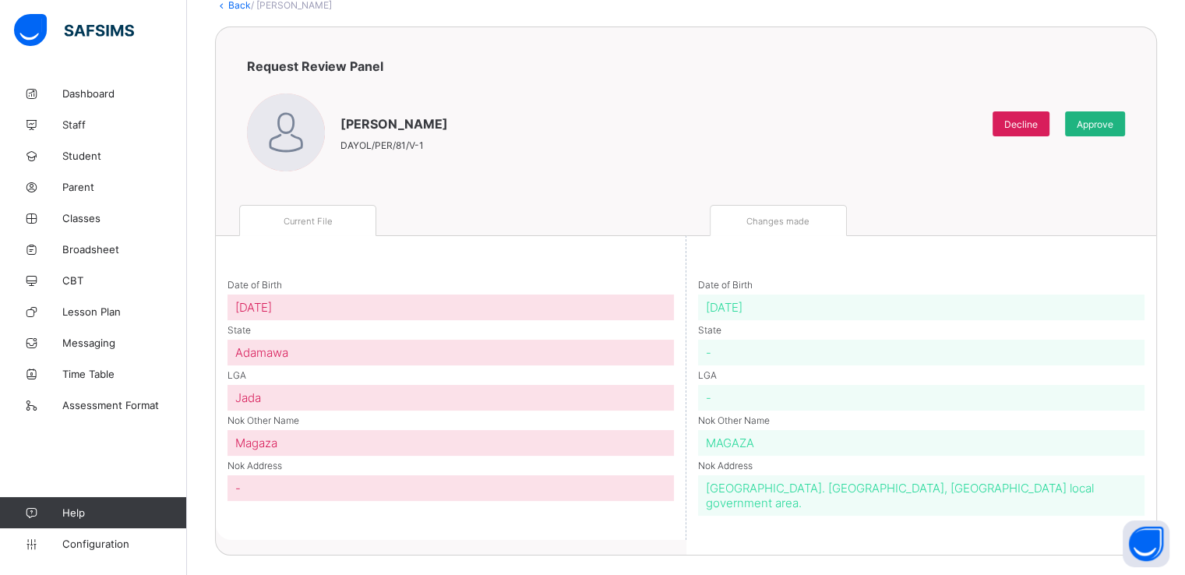
click at [1103, 123] on span "Approve" at bounding box center [1095, 124] width 37 height 12
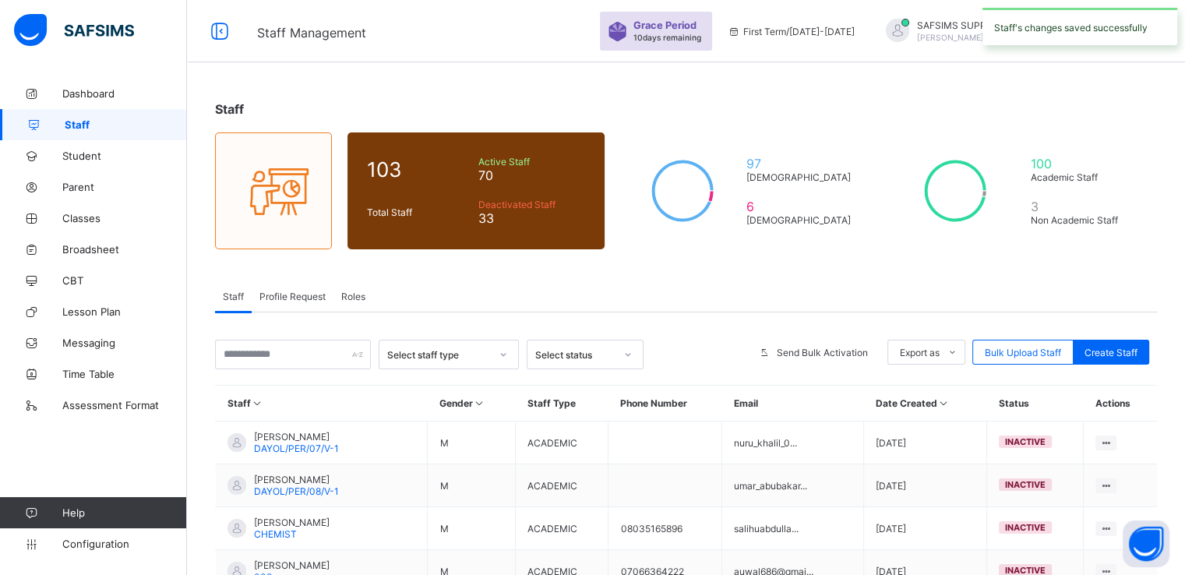
click at [288, 293] on span "Profile Request" at bounding box center [293, 297] width 66 height 12
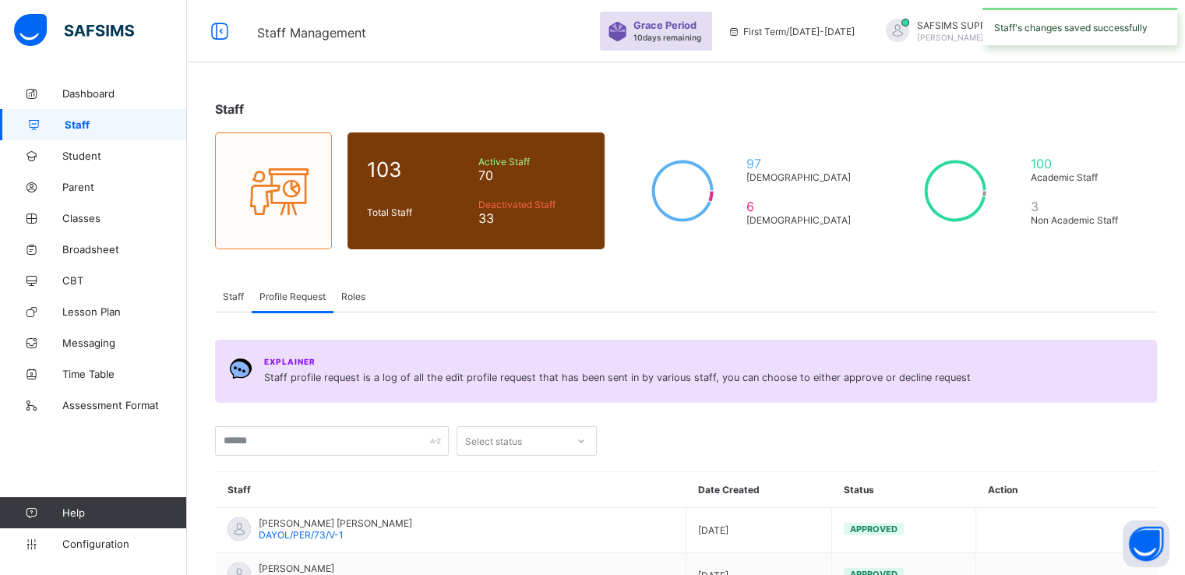
scroll to position [479, 0]
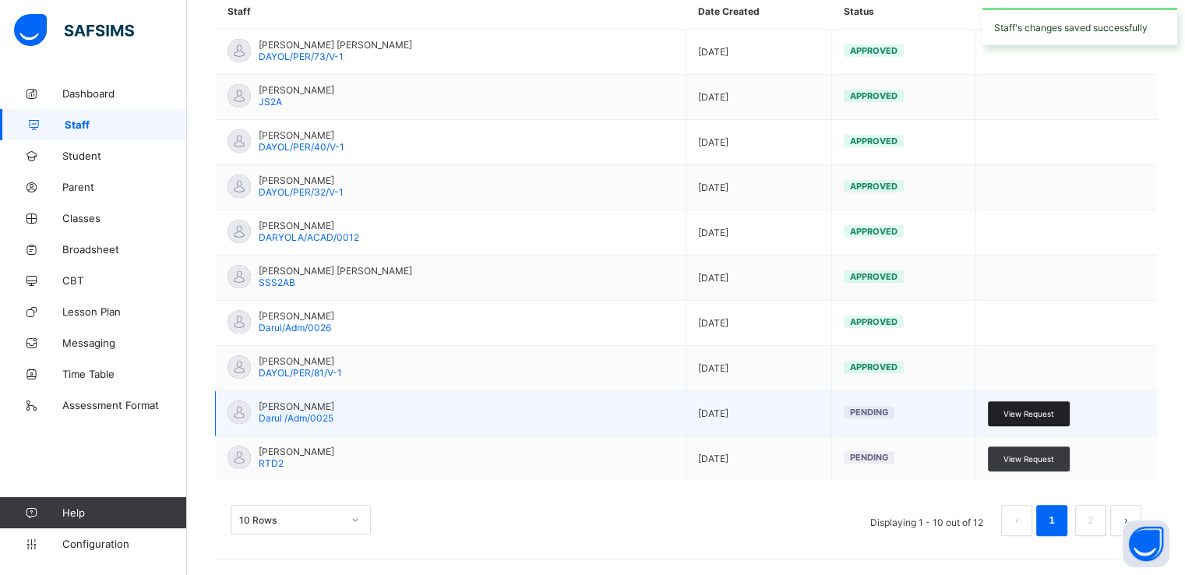
click at [1031, 411] on span "View Request" at bounding box center [1029, 413] width 51 height 9
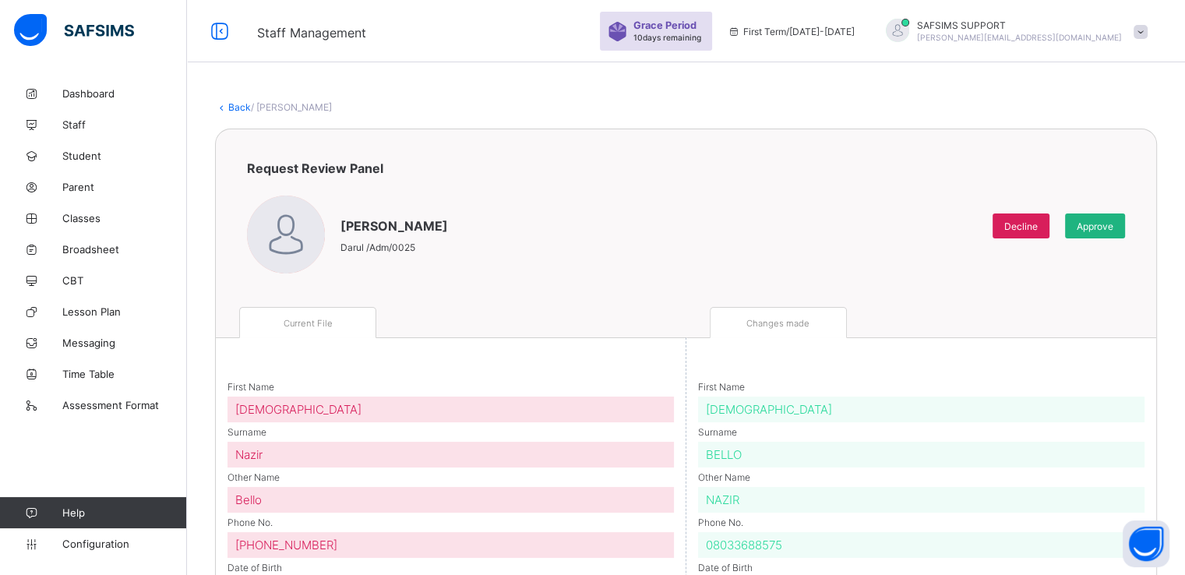
click at [1114, 228] on span "Approve" at bounding box center [1095, 227] width 37 height 12
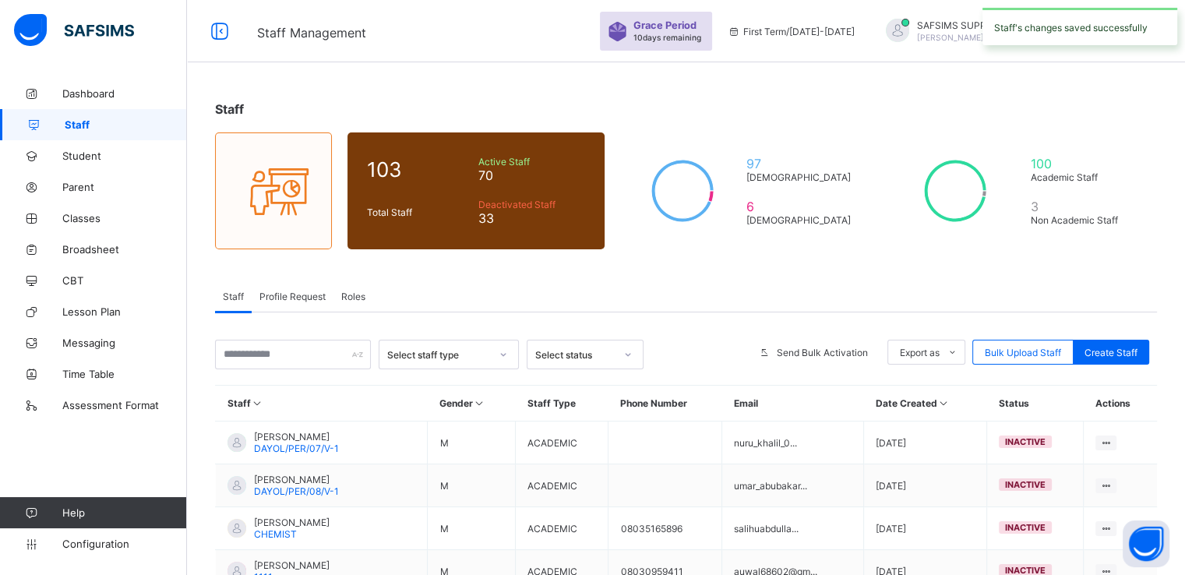
click at [272, 298] on span "Profile Request" at bounding box center [293, 297] width 66 height 12
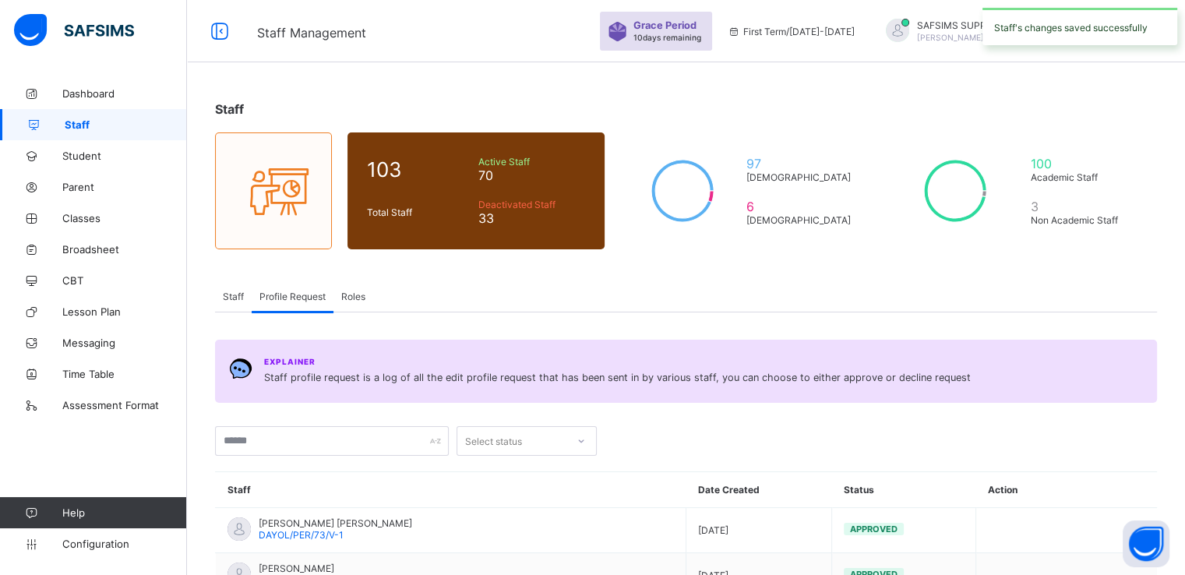
scroll to position [479, 0]
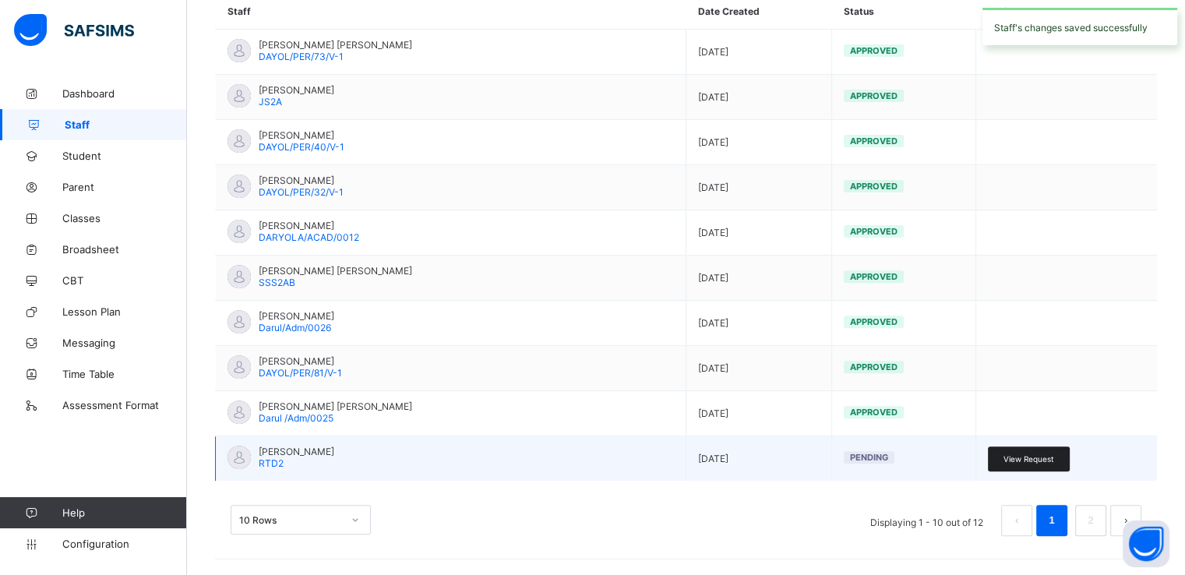
click at [1029, 450] on div "View Request" at bounding box center [1029, 459] width 82 height 25
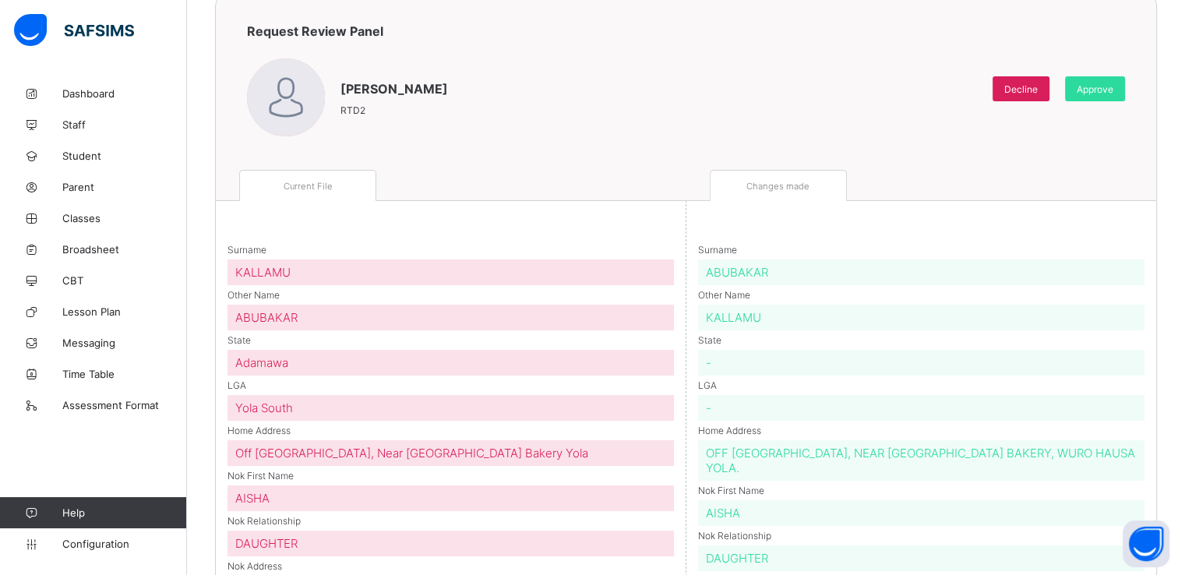
scroll to position [135, 0]
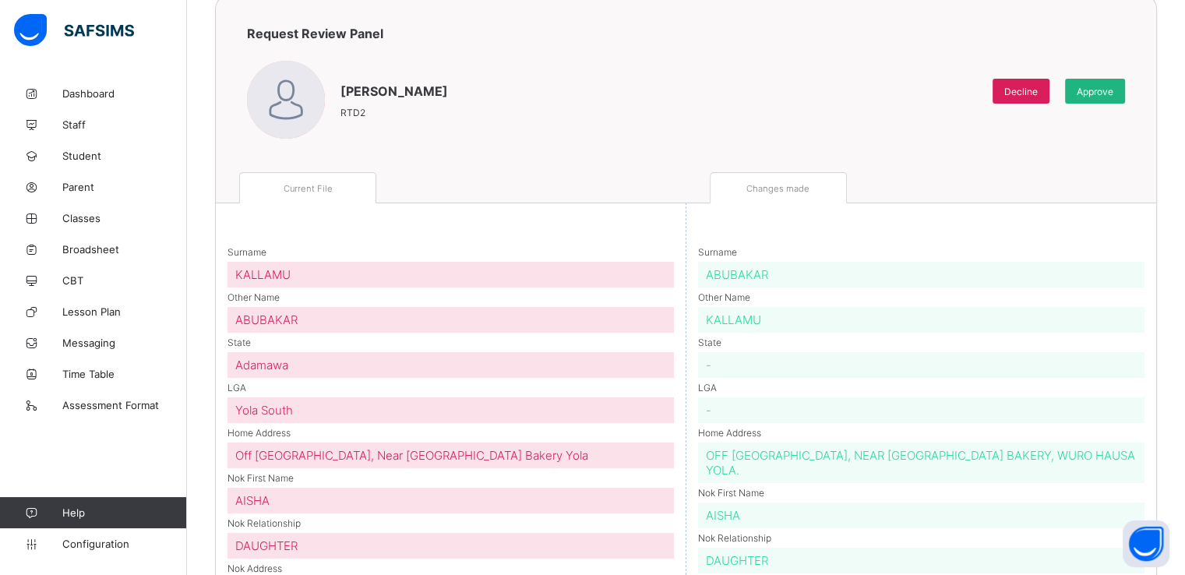
click at [1104, 99] on div "Approve" at bounding box center [1095, 91] width 60 height 25
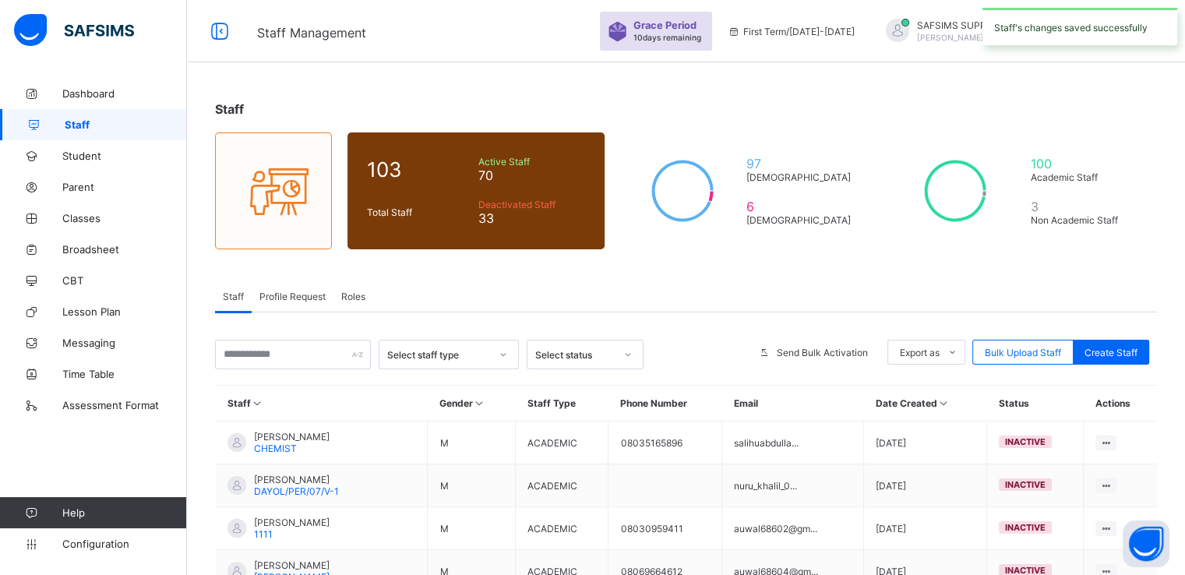
click at [278, 298] on span "Profile Request" at bounding box center [293, 297] width 66 height 12
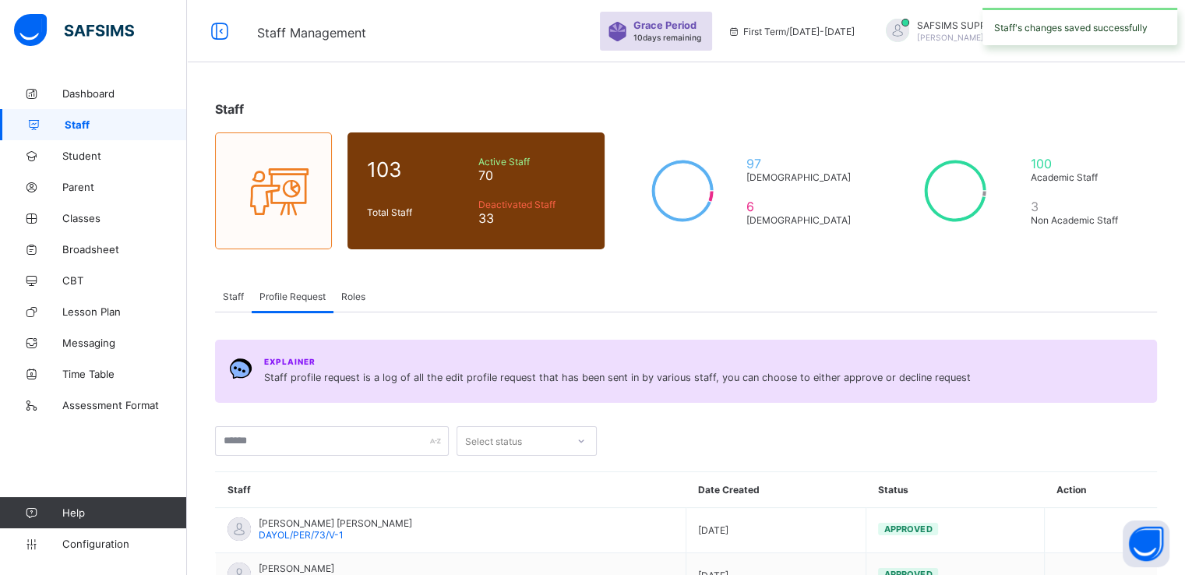
scroll to position [479, 0]
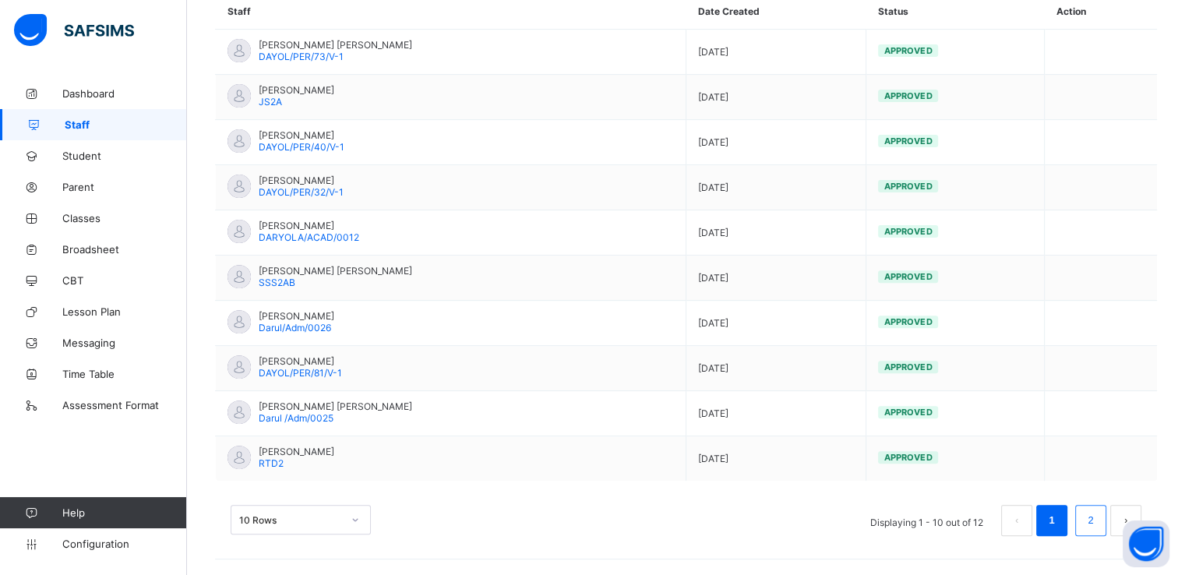
click at [1098, 526] on link "2" at bounding box center [1090, 520] width 15 height 20
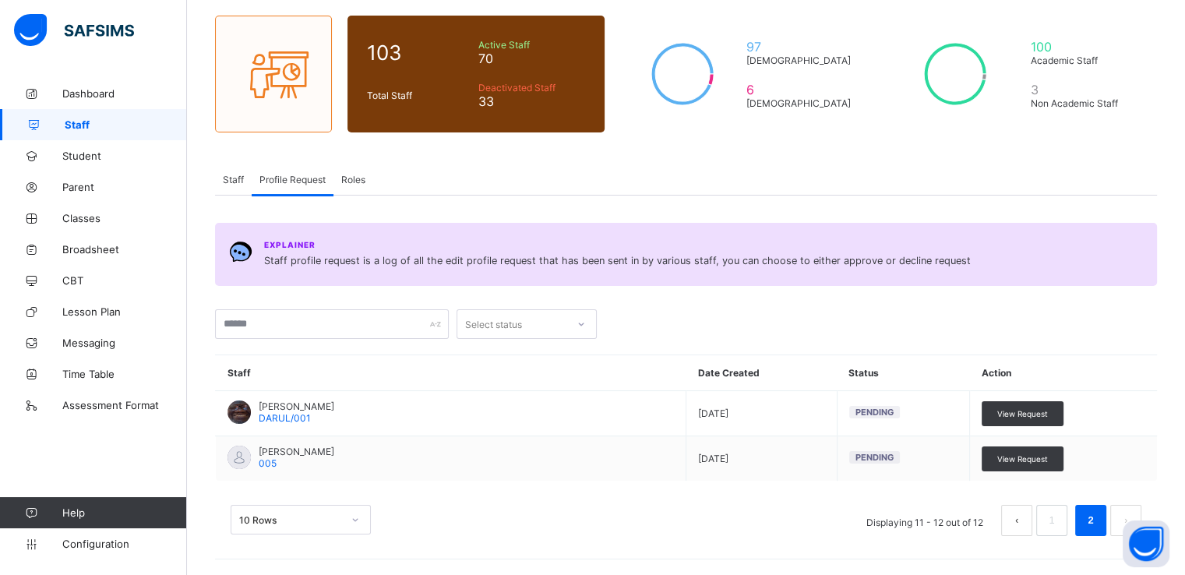
scroll to position [116, 0]
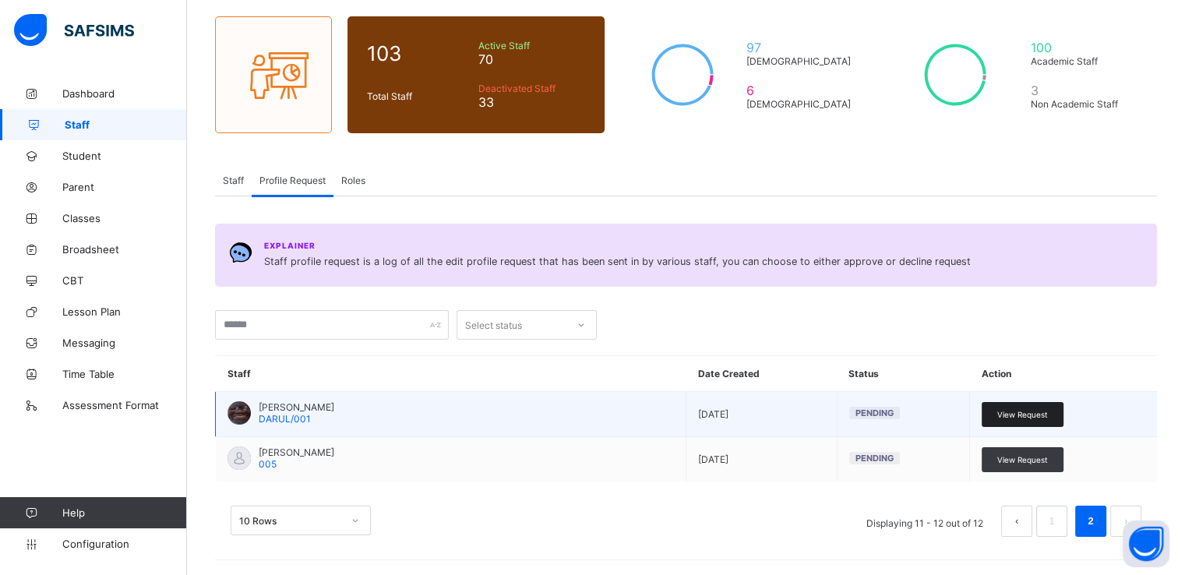
click at [1034, 415] on span "View Request" at bounding box center [1023, 414] width 51 height 9
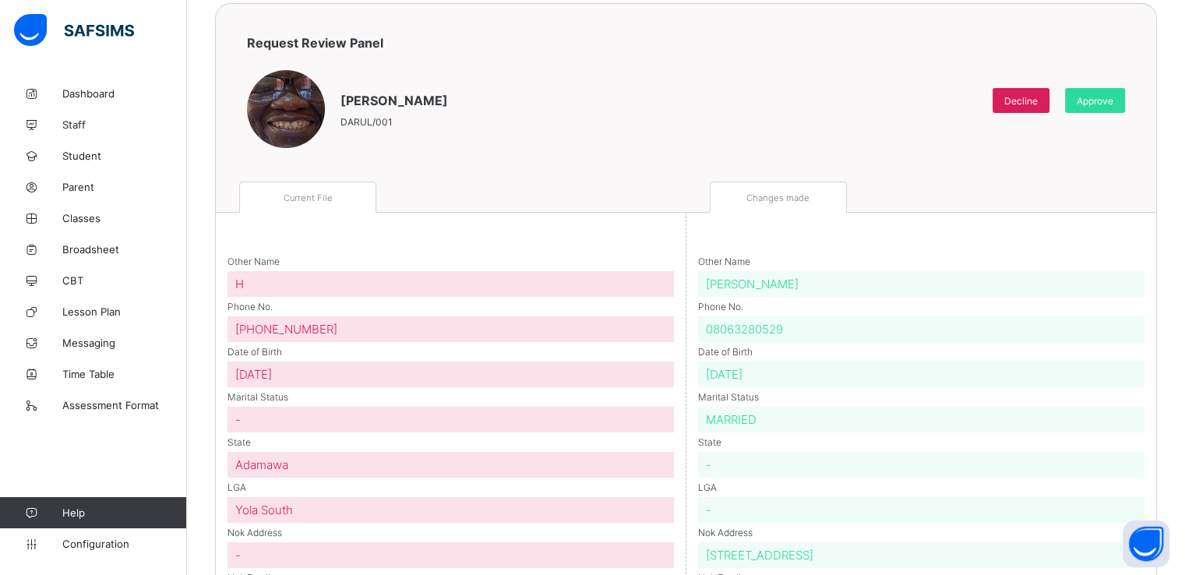
scroll to position [125, 0]
click at [1097, 96] on span "Approve" at bounding box center [1095, 102] width 37 height 12
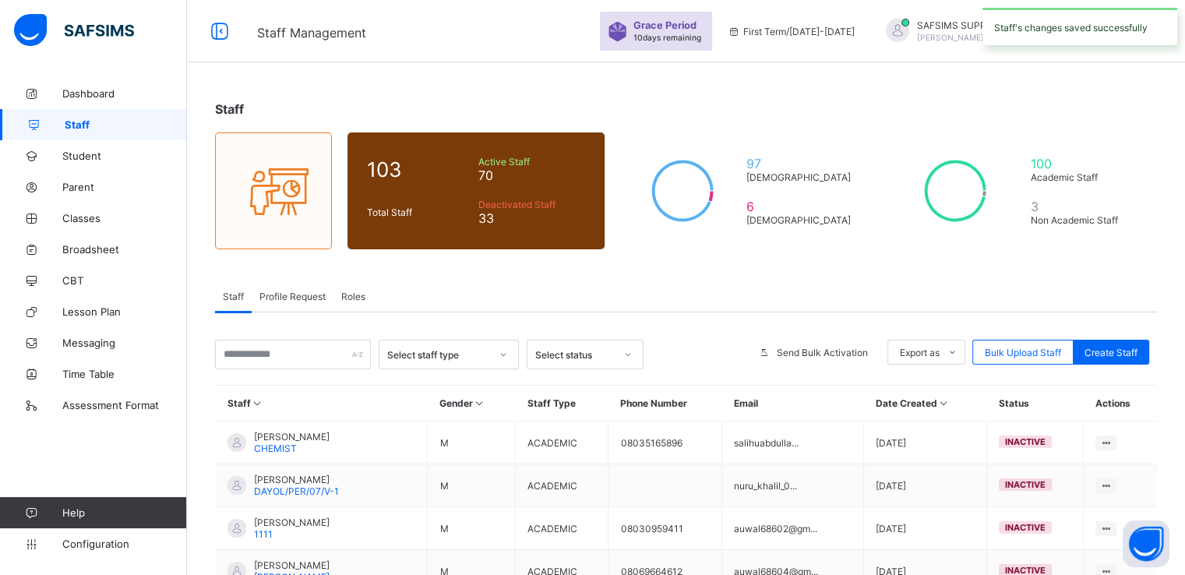
click at [277, 299] on span "Profile Request" at bounding box center [293, 297] width 66 height 12
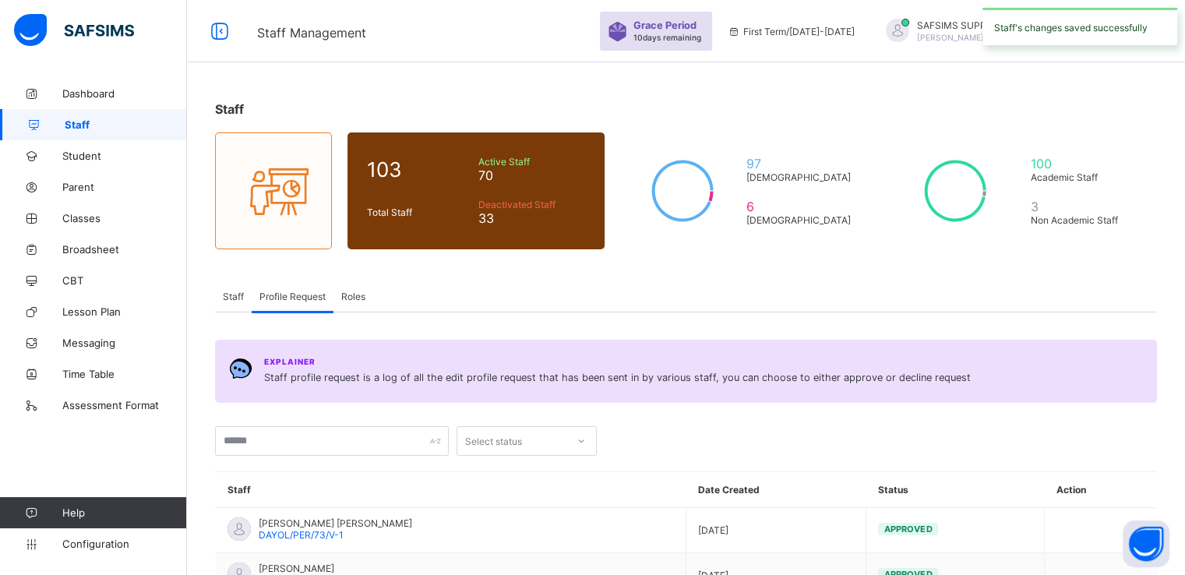
scroll to position [479, 0]
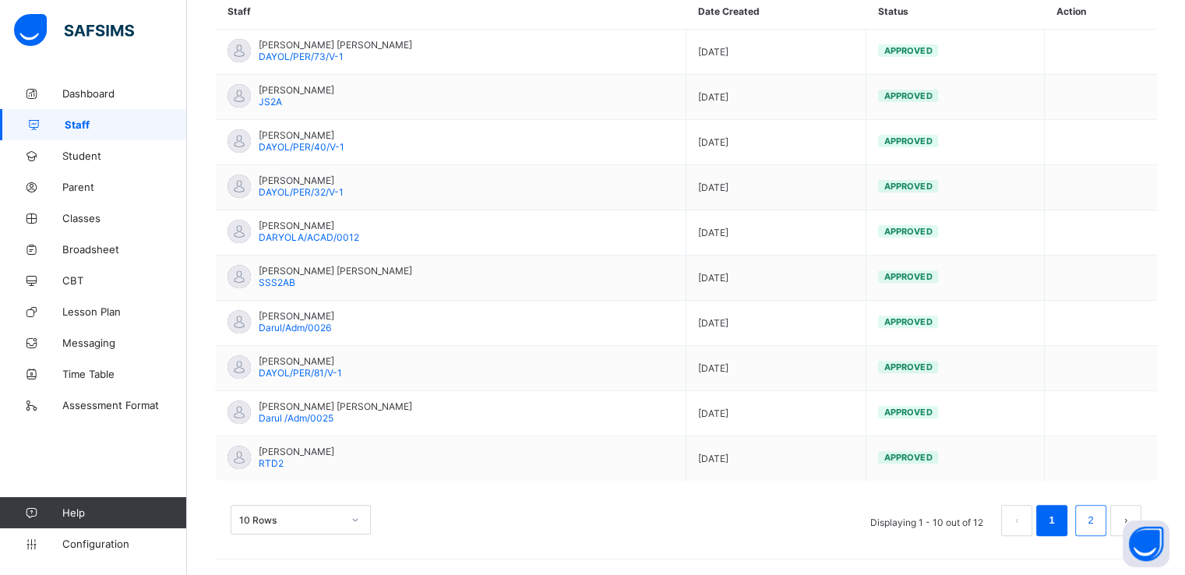
click at [1098, 521] on link "2" at bounding box center [1090, 520] width 15 height 20
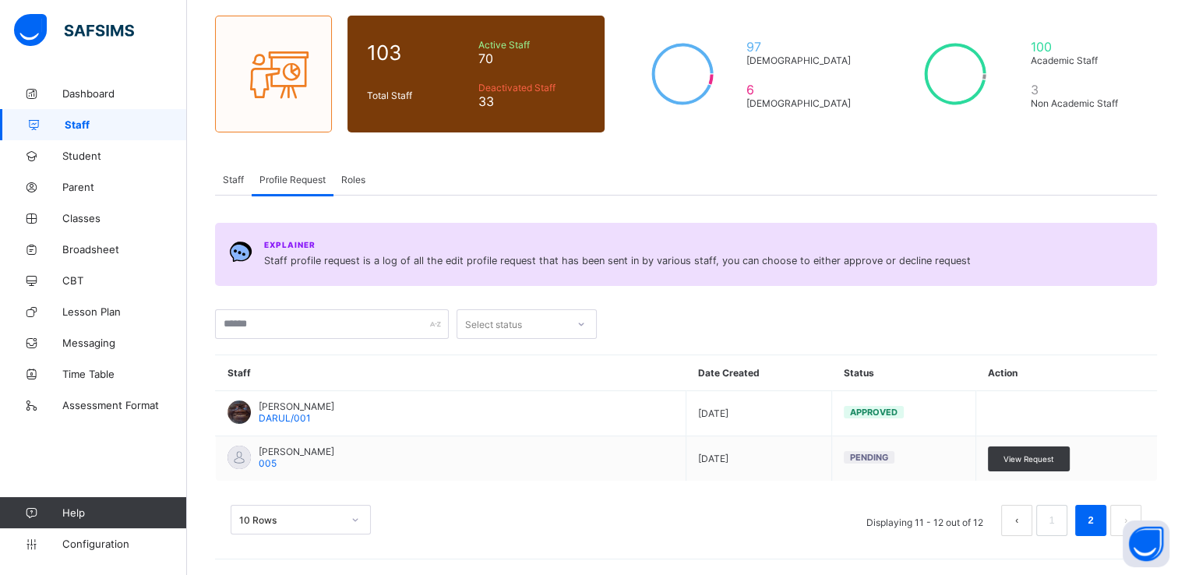
scroll to position [116, 0]
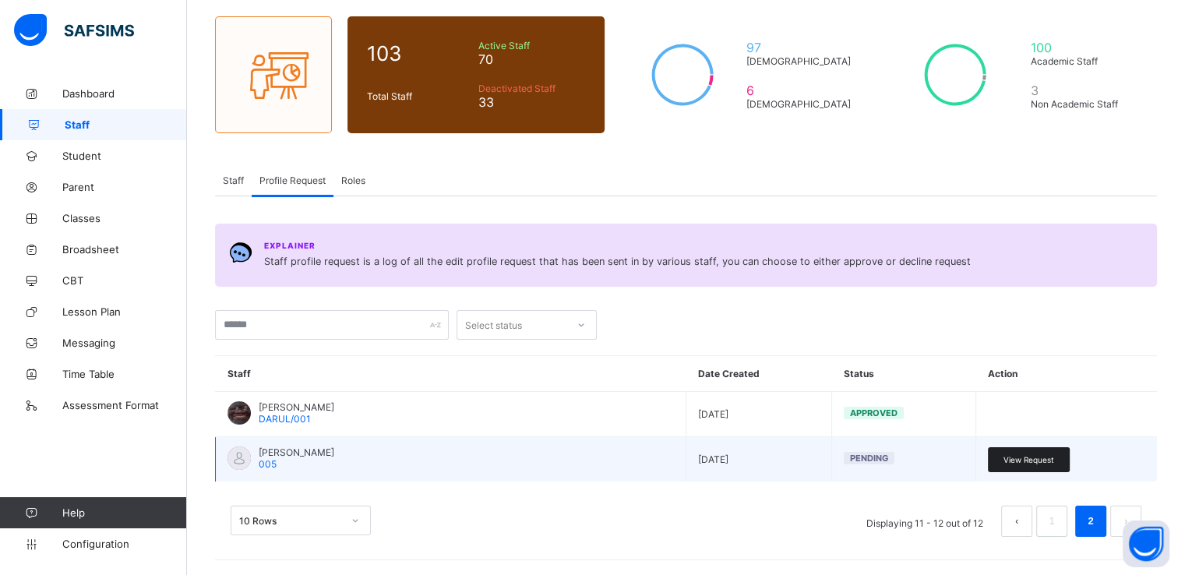
click at [1035, 459] on span "View Request" at bounding box center [1029, 459] width 51 height 9
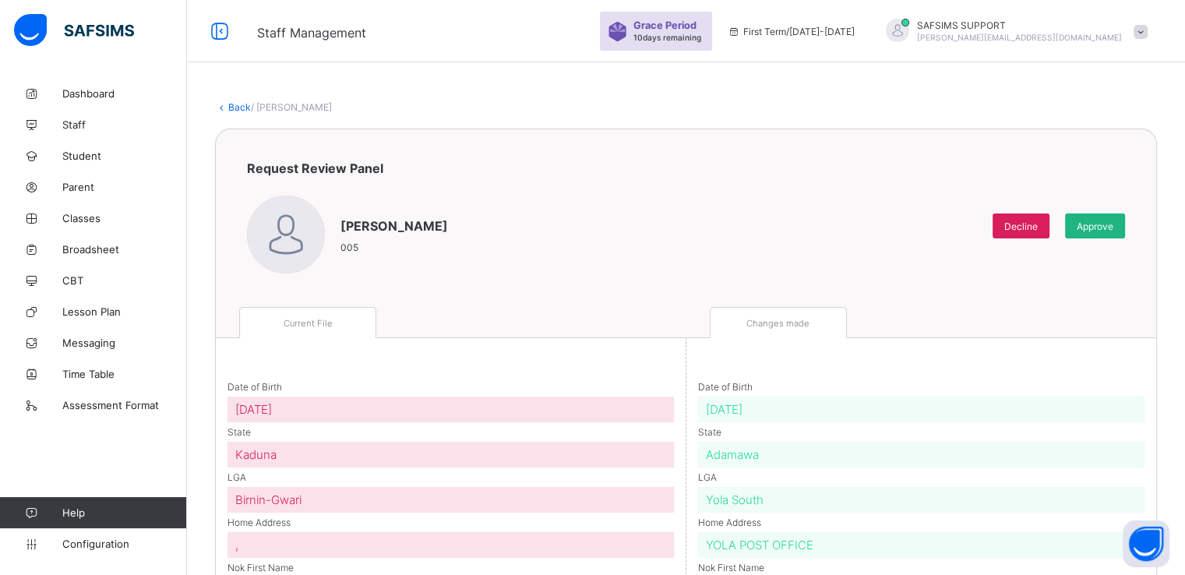
click at [1100, 234] on div "Approve" at bounding box center [1095, 226] width 60 height 25
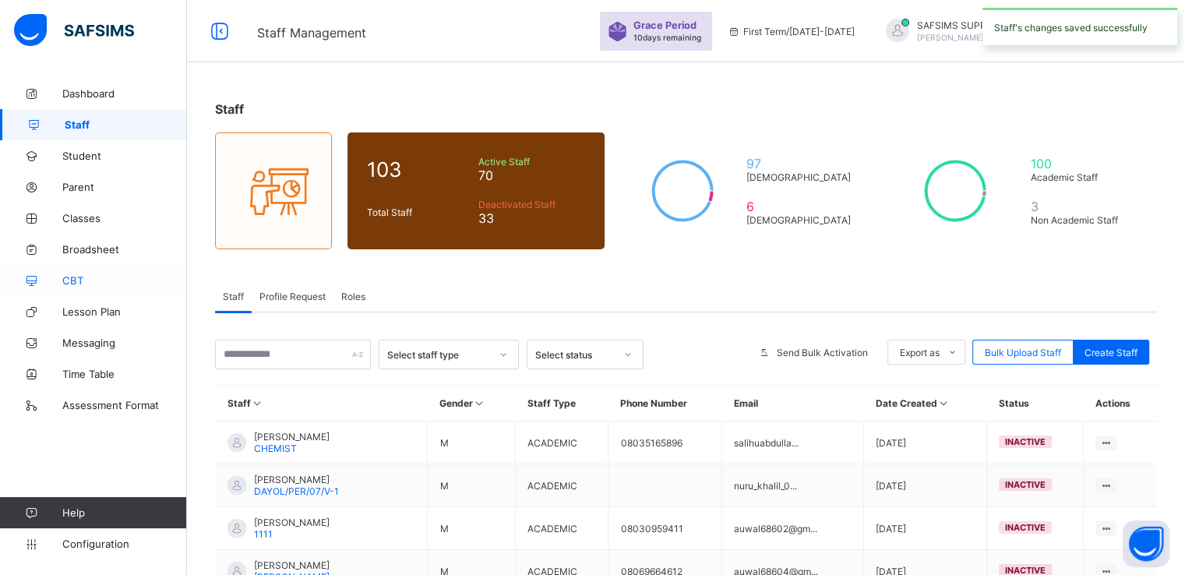
click at [83, 282] on span "CBT" at bounding box center [124, 280] width 125 height 12
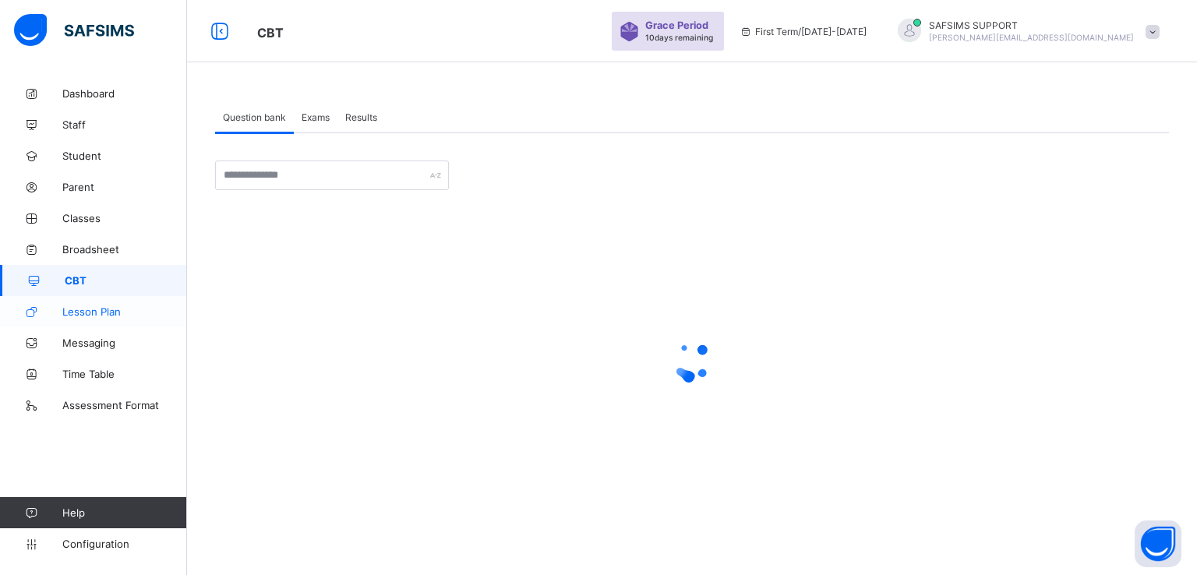
click at [92, 313] on span "Lesson Plan" at bounding box center [124, 312] width 125 height 12
